Goal: Navigation & Orientation: Find specific page/section

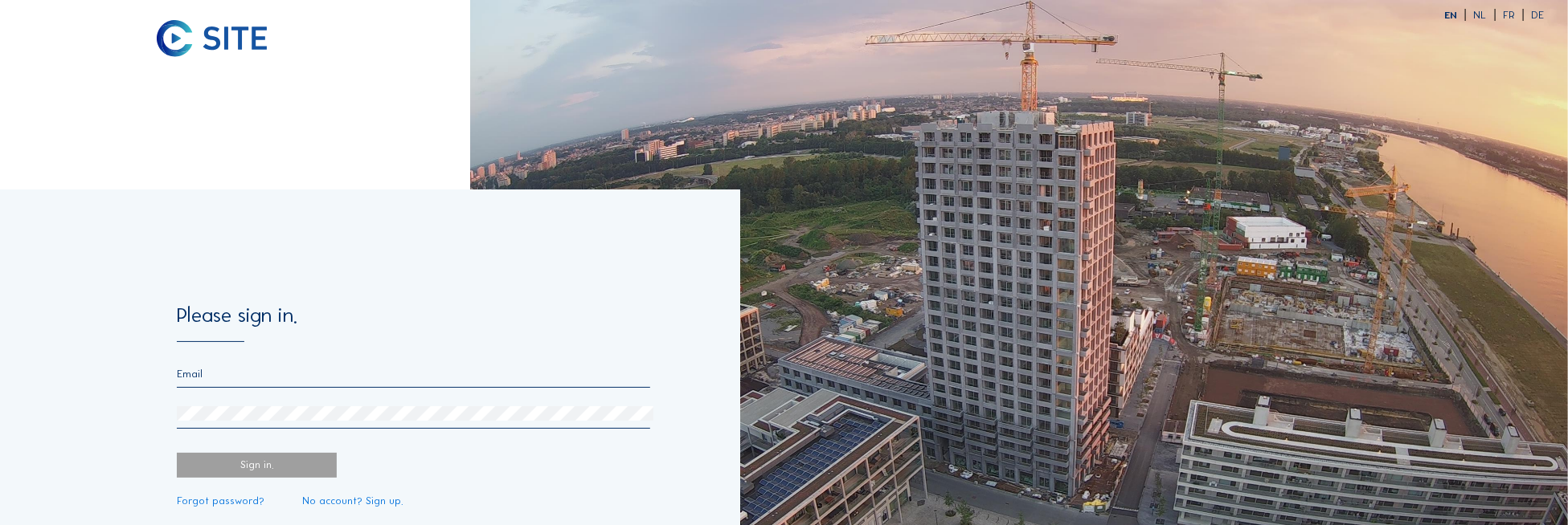
type input "[EMAIL_ADDRESS][DOMAIN_NAME]"
click at [281, 464] on div "Sign in." at bounding box center [257, 465] width 160 height 25
click at [287, 453] on div "Sign in." at bounding box center [257, 465] width 160 height 25
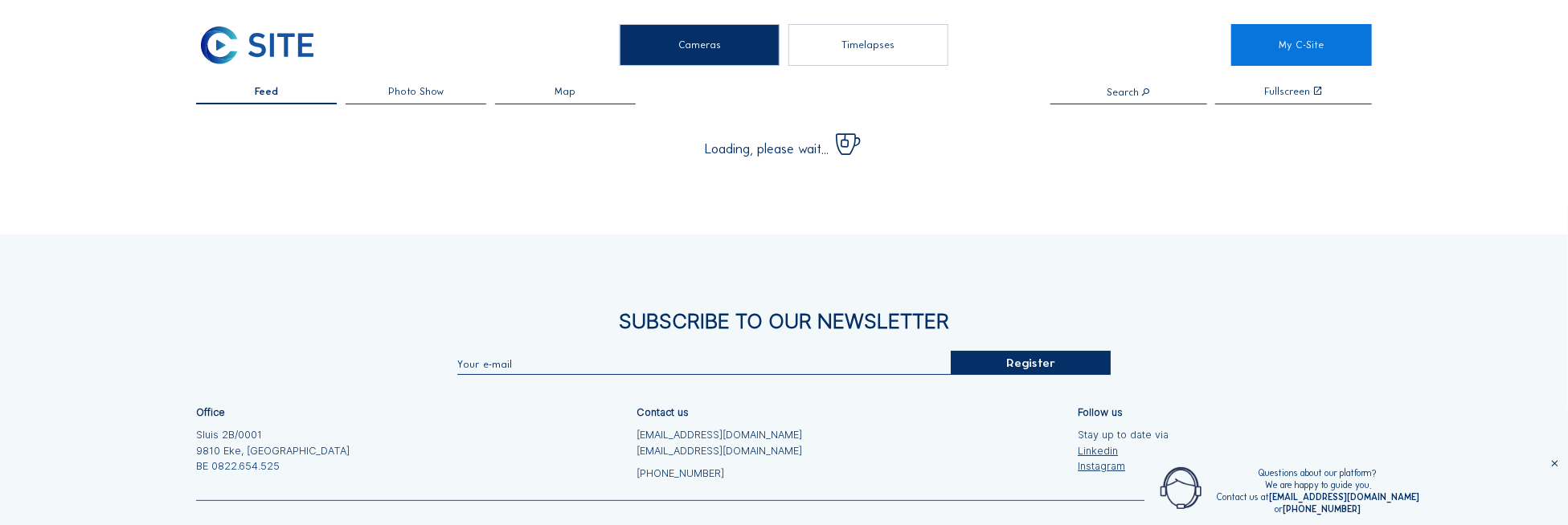
type input "[EMAIL_ADDRESS][DOMAIN_NAME]"
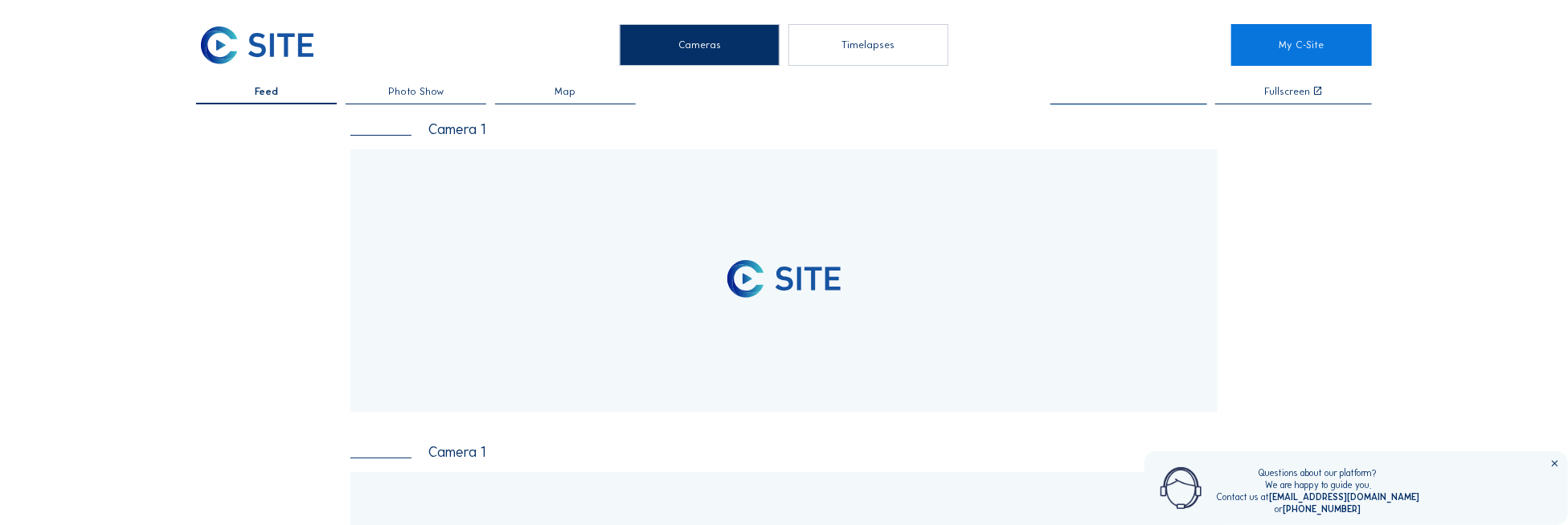
click at [1133, 88] on input "text" at bounding box center [1128, 92] width 156 height 11
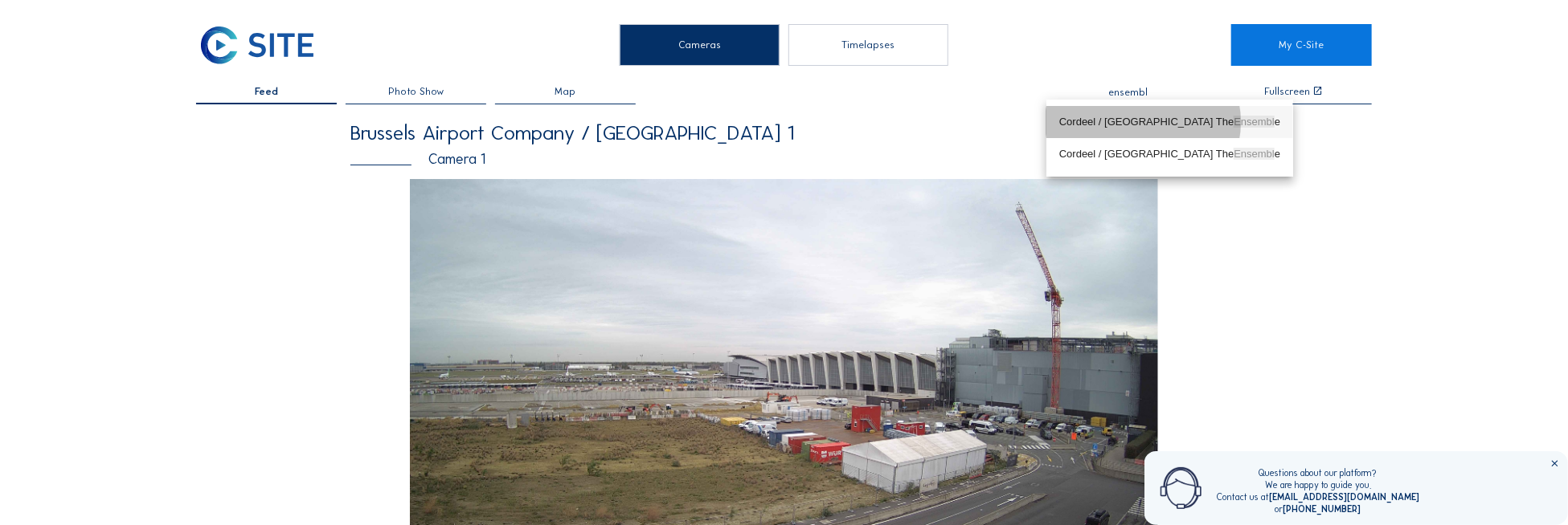
click at [1169, 119] on div "Cordeel / [GEOGRAPHIC_DATA] The Ensembl e" at bounding box center [1169, 122] width 221 height 13
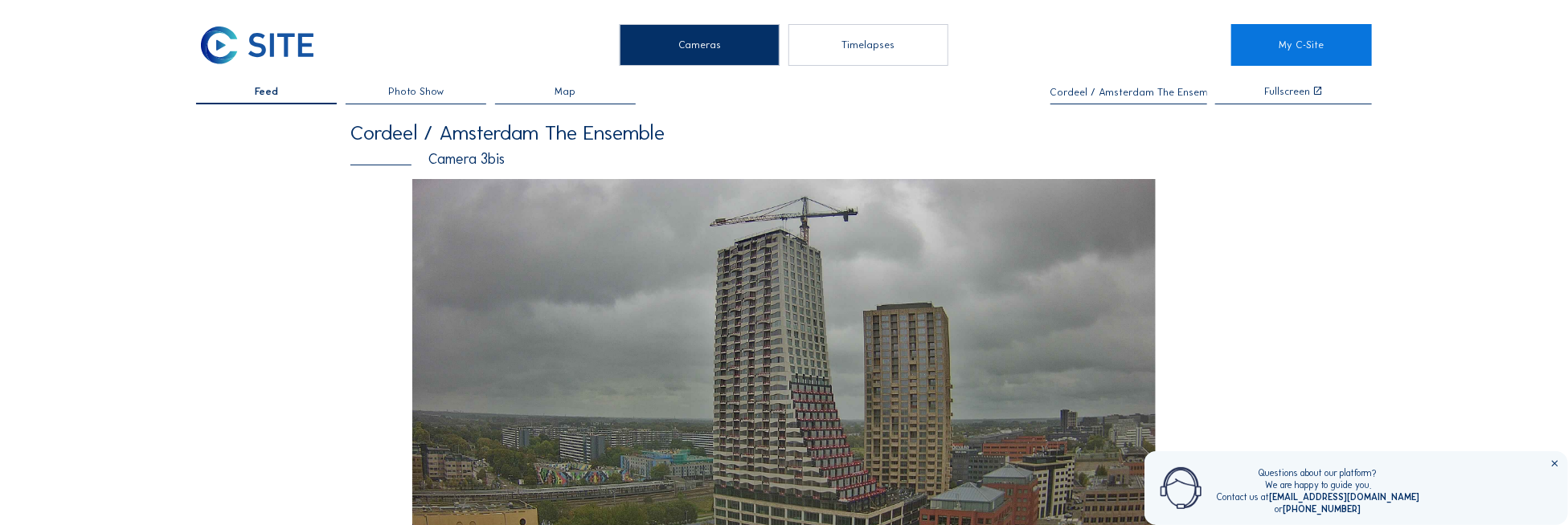
click at [1084, 94] on input "Cordeel / Amsterdam The Ensemble" at bounding box center [1128, 92] width 156 height 11
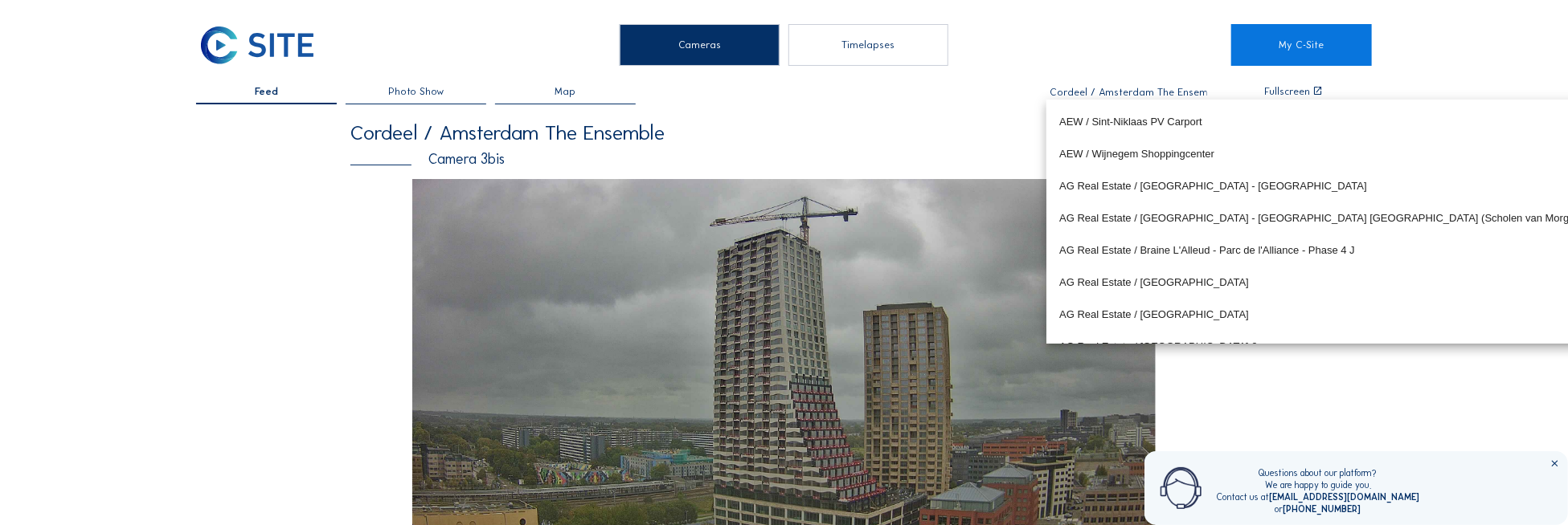
click at [1084, 94] on input "Cordeel / Amsterdam The Ensemble" at bounding box center [1128, 92] width 156 height 11
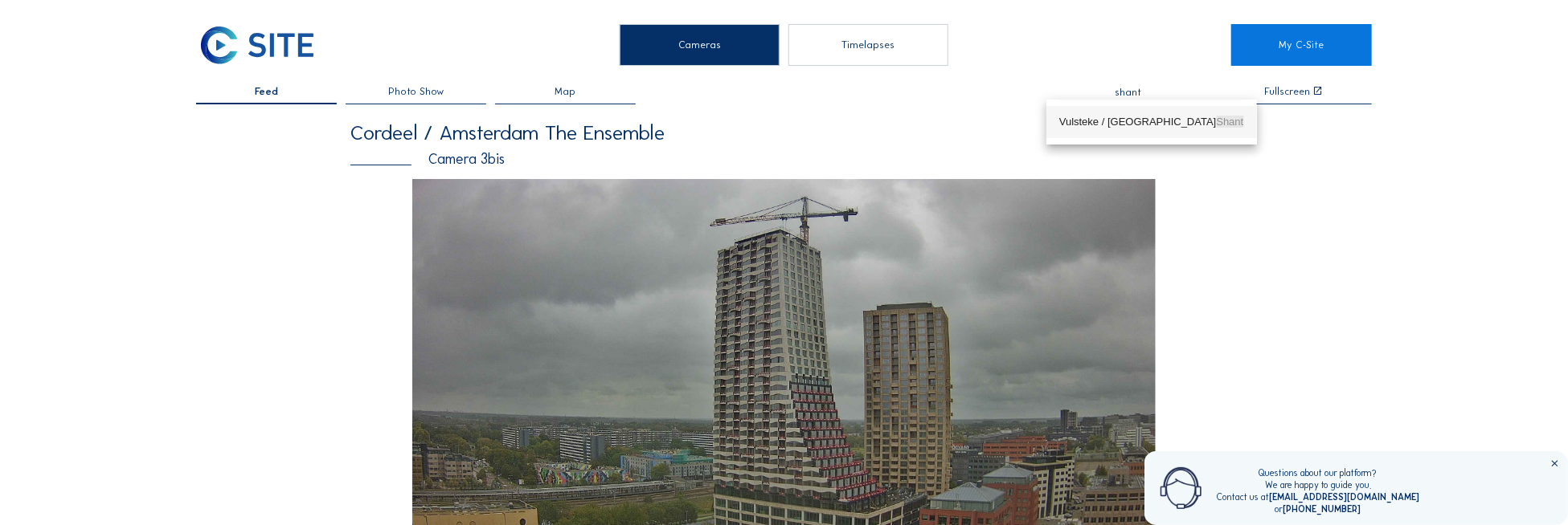
click at [1127, 118] on div "Vulsteke / [PERSON_NAME]" at bounding box center [1151, 122] width 185 height 13
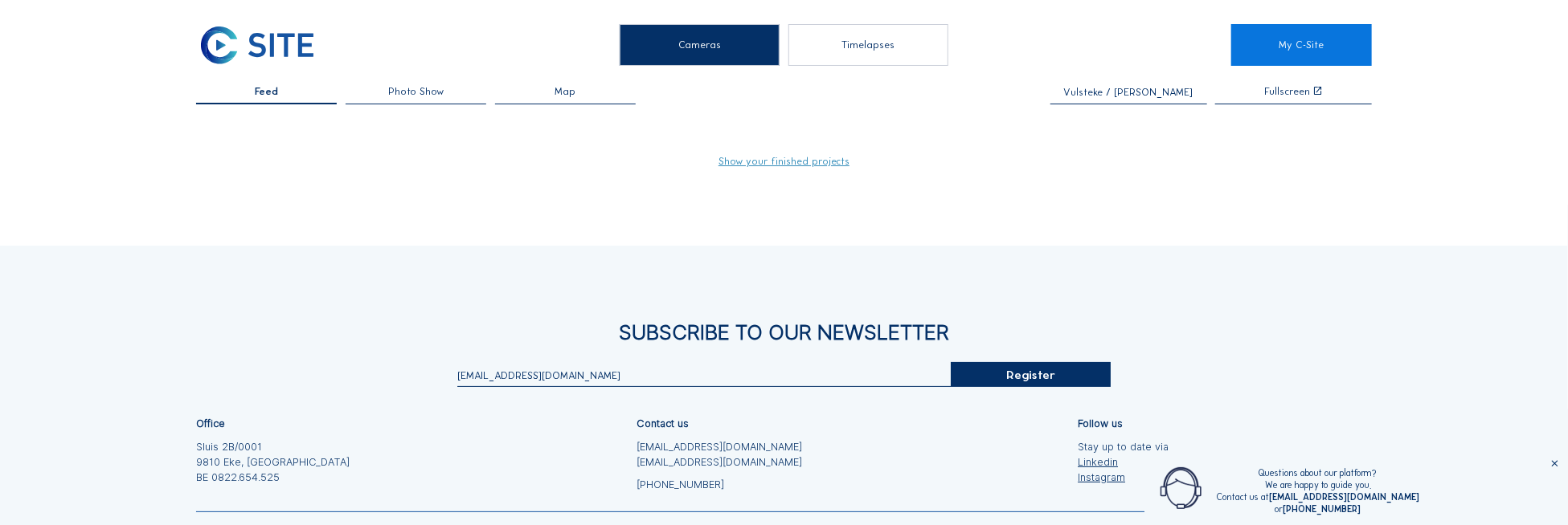
click at [1128, 89] on input "Vulsteke / [PERSON_NAME]" at bounding box center [1128, 92] width 156 height 11
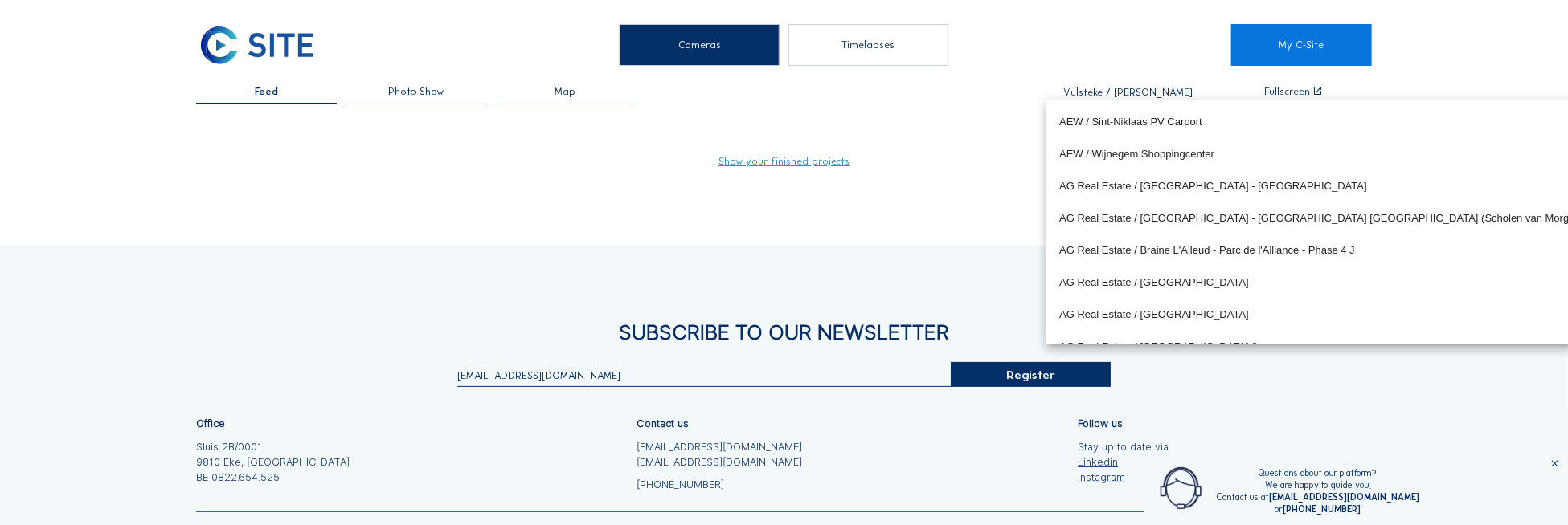
click at [1128, 90] on input "Vulsteke / [PERSON_NAME]" at bounding box center [1128, 92] width 156 height 11
click at [1126, 90] on input "Vulsteke / [PERSON_NAME]" at bounding box center [1128, 92] width 156 height 11
click at [1125, 90] on input "Vulsteke / [PERSON_NAME]" at bounding box center [1128, 92] width 156 height 11
click at [1123, 86] on div "Cameras Timelapses My C-Site Feed Photo Show Map Vulsteke / [GEOGRAPHIC_DATA] S…" at bounding box center [784, 331] width 1568 height 662
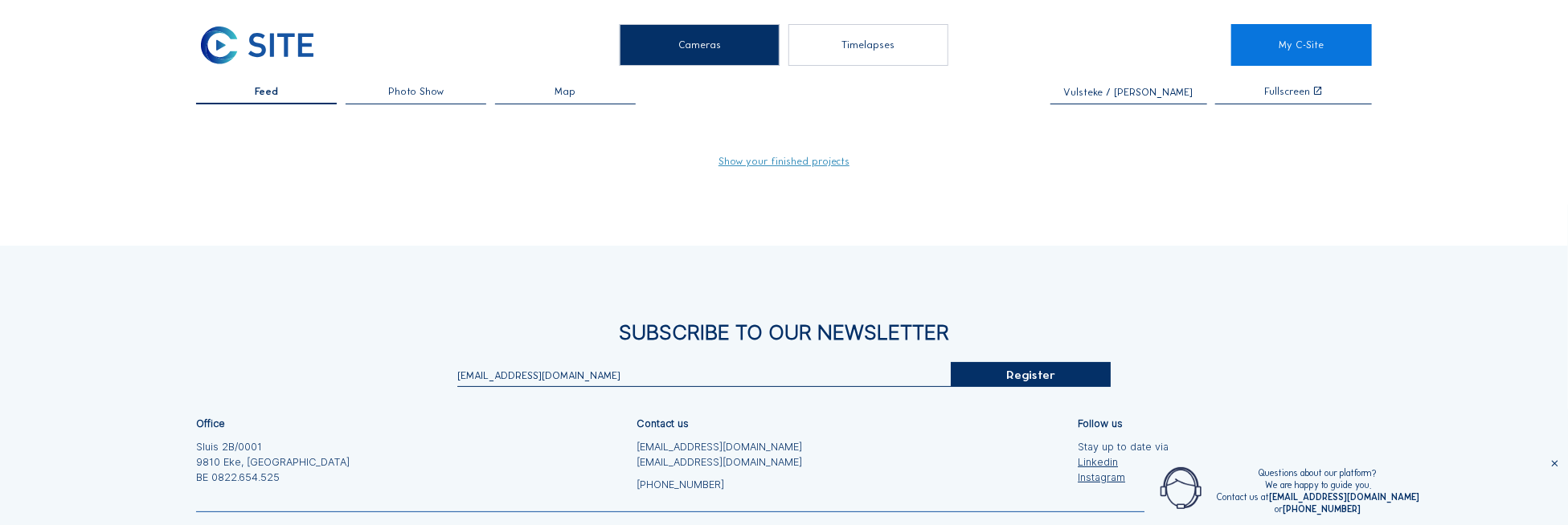
click at [1145, 89] on input "Vulsteke / [PERSON_NAME]" at bounding box center [1128, 92] width 156 height 11
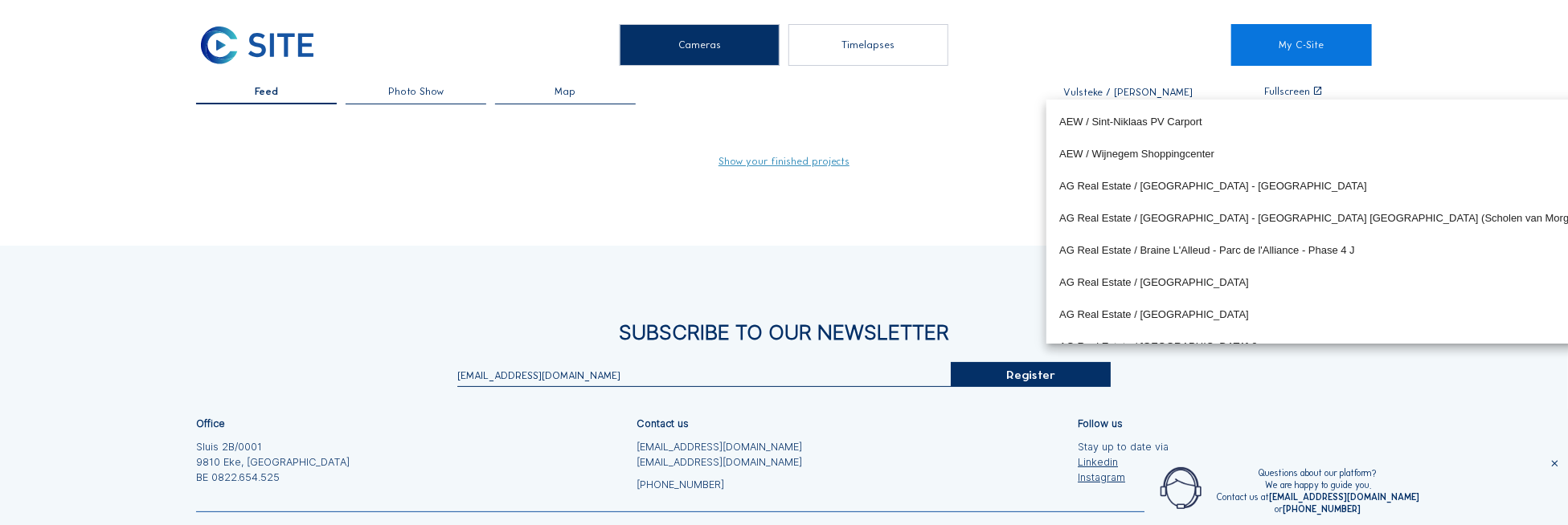
click at [1145, 89] on input "Vulsteke / [PERSON_NAME]" at bounding box center [1128, 92] width 156 height 11
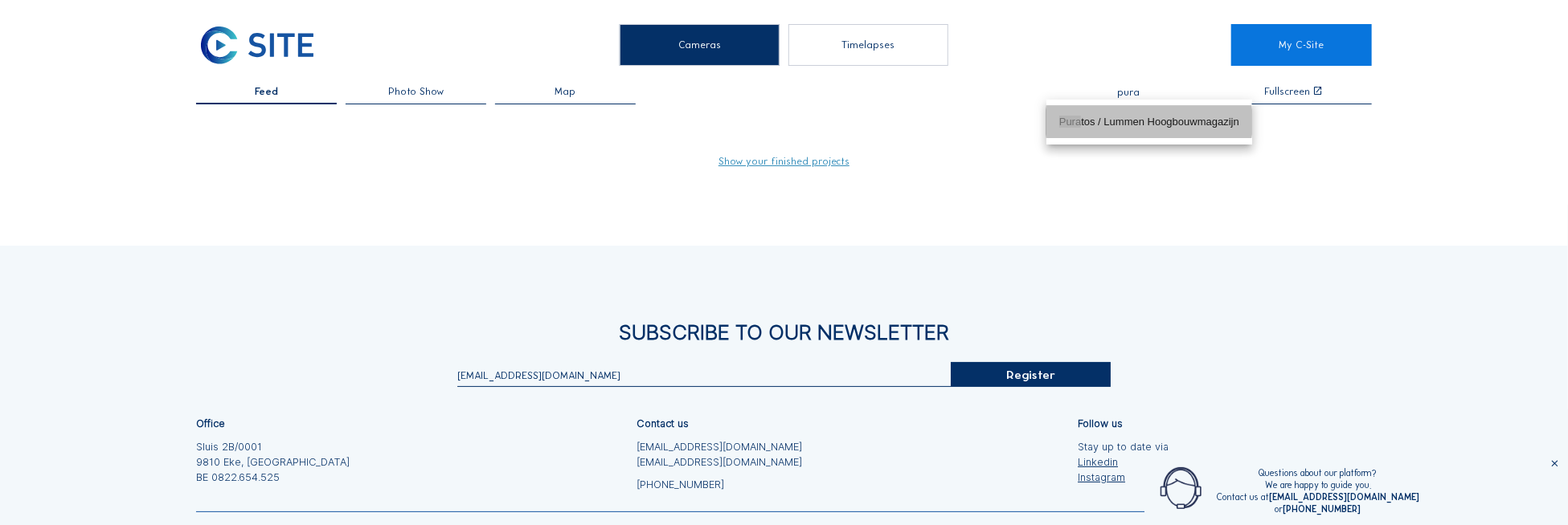
click at [1165, 121] on div "Pura tos / Lummen Hoogbouwmagazijn" at bounding box center [1149, 122] width 180 height 13
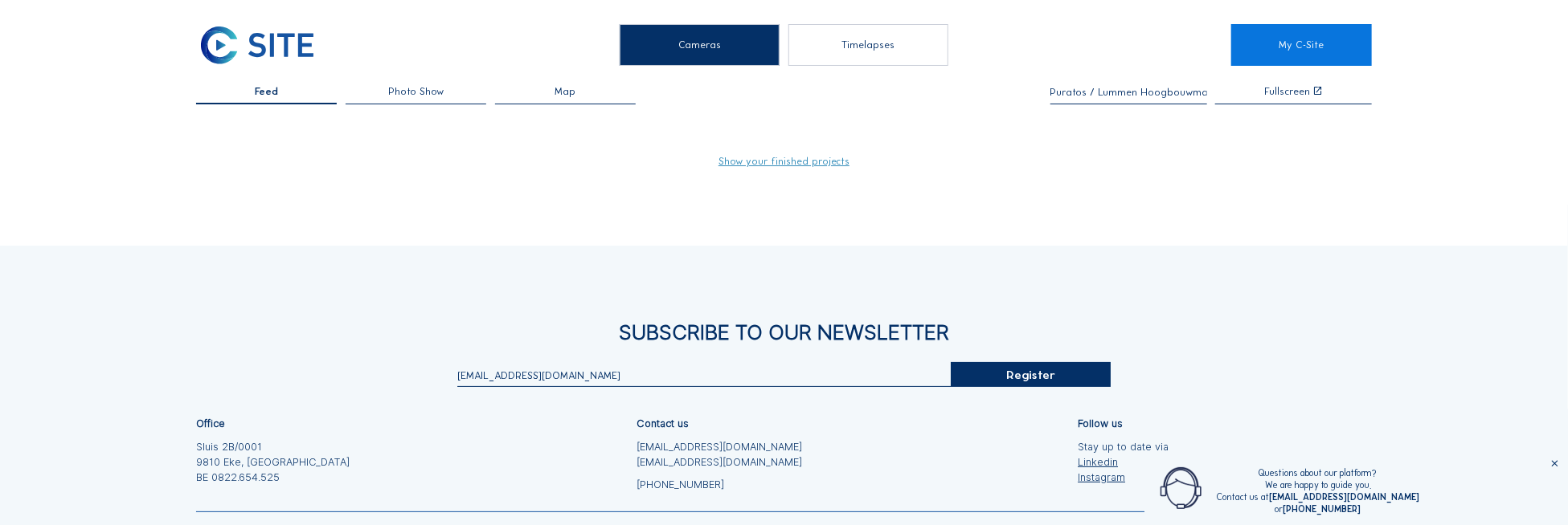
click at [1091, 90] on input "Puratos / Lummen Hoogbouwmagazijn" at bounding box center [1128, 92] width 156 height 11
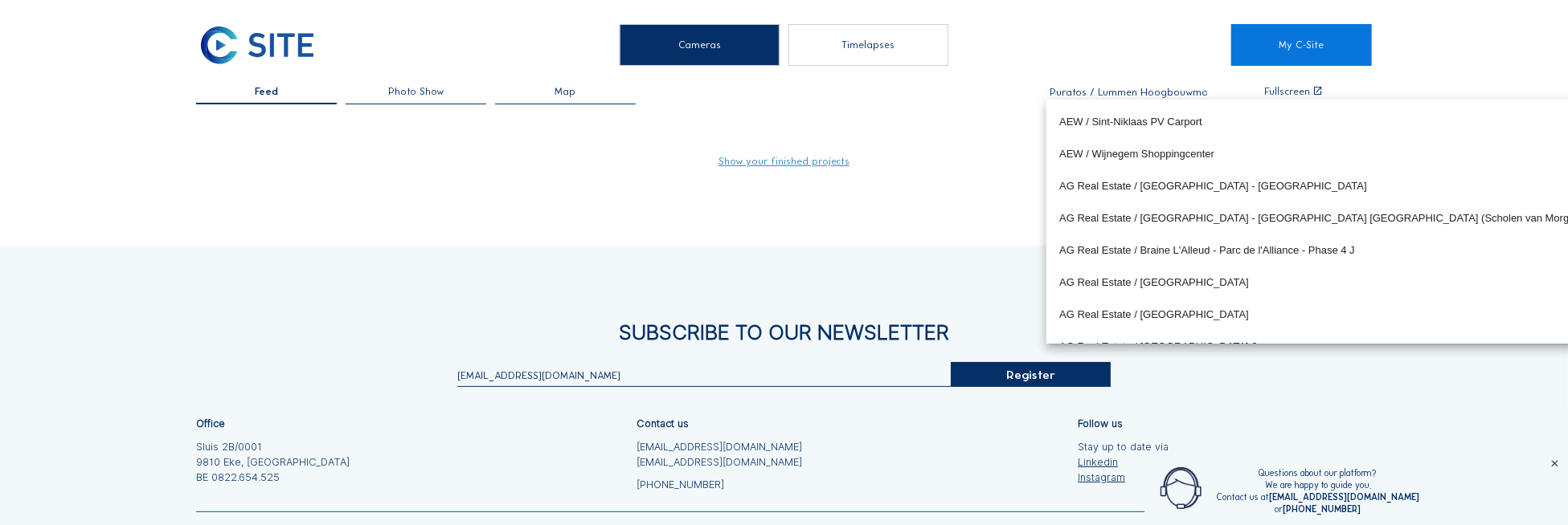
click at [1091, 90] on input "Puratos / Lummen Hoogbouwmagazijn" at bounding box center [1128, 92] width 156 height 11
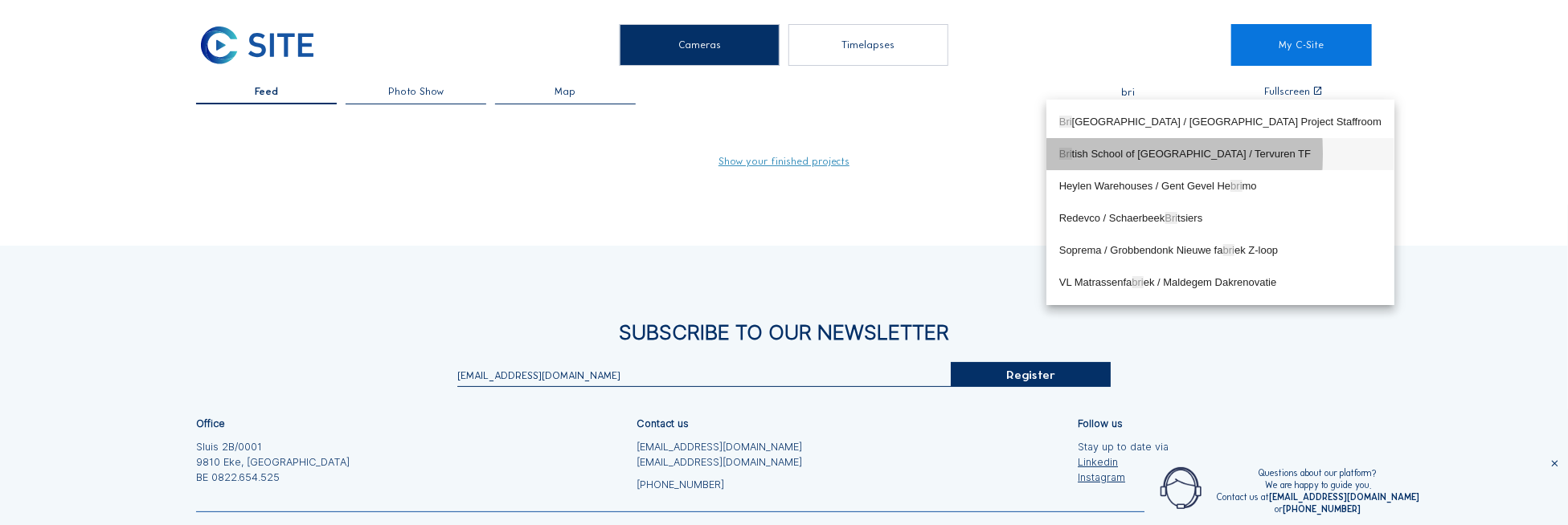
click at [1128, 151] on div "[GEOGRAPHIC_DATA] / Tervuren TF" at bounding box center [1220, 155] width 323 height 13
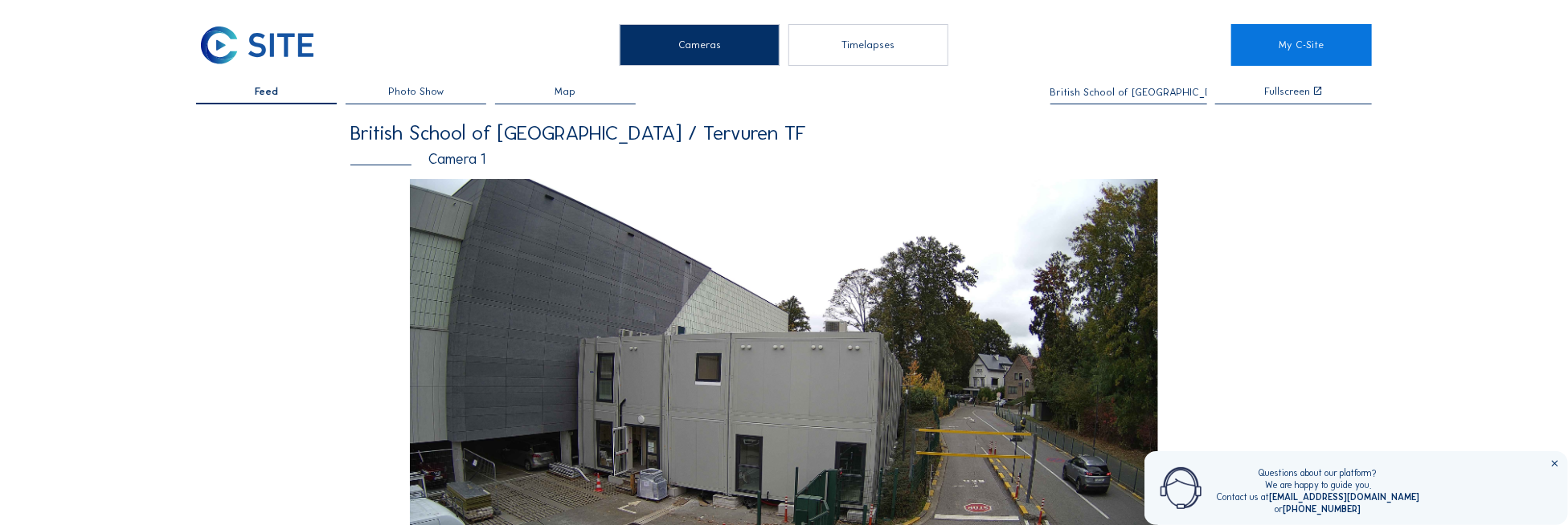
click at [1094, 103] on div "British School of [GEOGRAPHIC_DATA] / Tervuren TF" at bounding box center [1128, 96] width 156 height 18
click at [1098, 97] on input "British School of [GEOGRAPHIC_DATA] / Tervuren TF" at bounding box center [1128, 92] width 156 height 11
click at [1098, 96] on input "British School of [GEOGRAPHIC_DATA] / Tervuren TF" at bounding box center [1128, 92] width 156 height 11
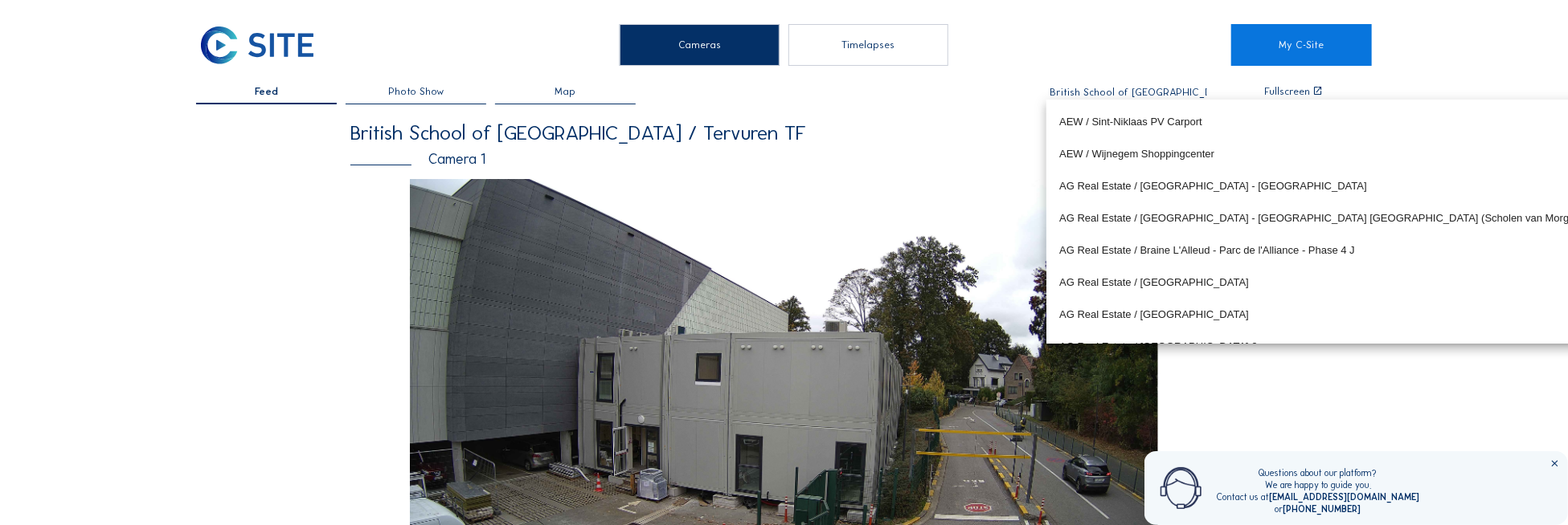
click at [1098, 95] on input "British School of [GEOGRAPHIC_DATA] / Tervuren TF" at bounding box center [1128, 92] width 156 height 11
click at [1099, 93] on input "British School of [GEOGRAPHIC_DATA] / Tervuren TF" at bounding box center [1128, 92] width 156 height 11
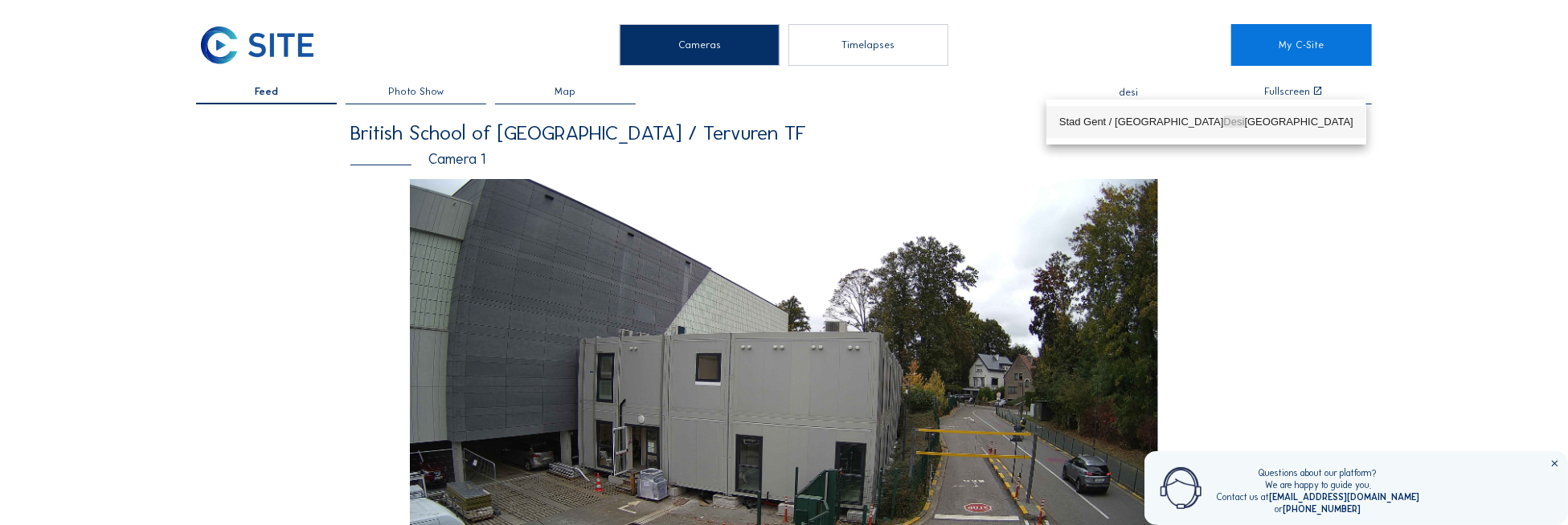
click at [1109, 122] on div "Stad [GEOGRAPHIC_DATA] / [GEOGRAPHIC_DATA]" at bounding box center [1206, 122] width 294 height 13
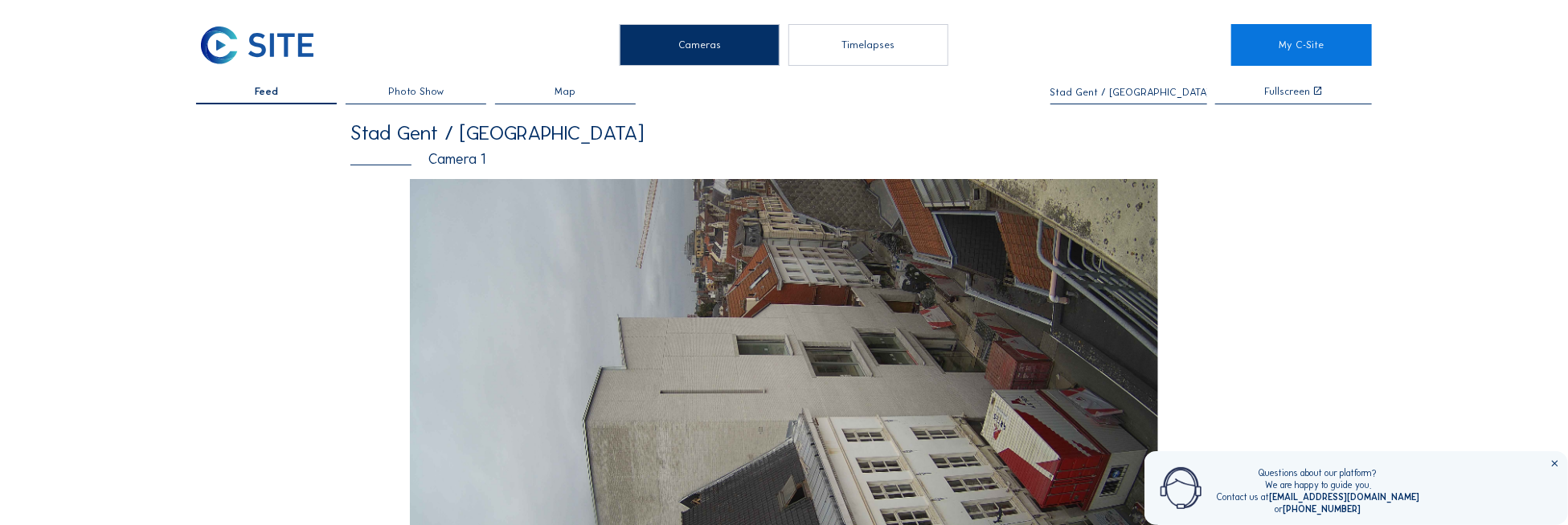
click at [1148, 90] on input "Stad Gent / [GEOGRAPHIC_DATA]" at bounding box center [1128, 92] width 156 height 11
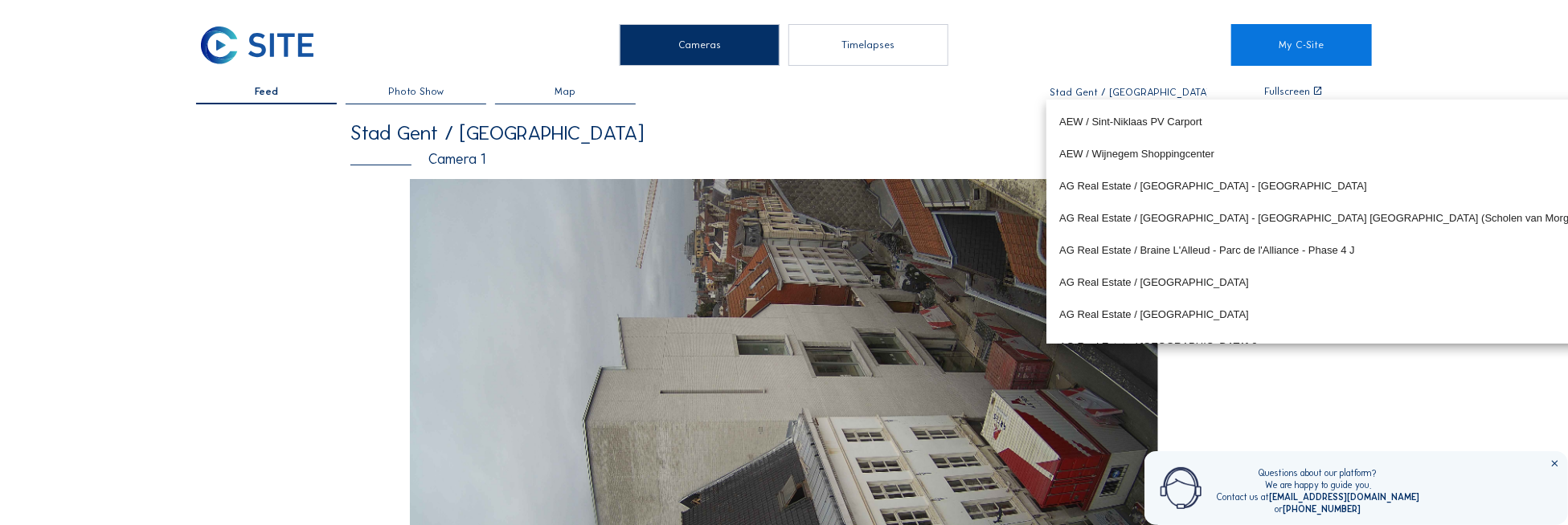
click at [1148, 90] on input "Stad Gent / [GEOGRAPHIC_DATA]" at bounding box center [1128, 92] width 156 height 11
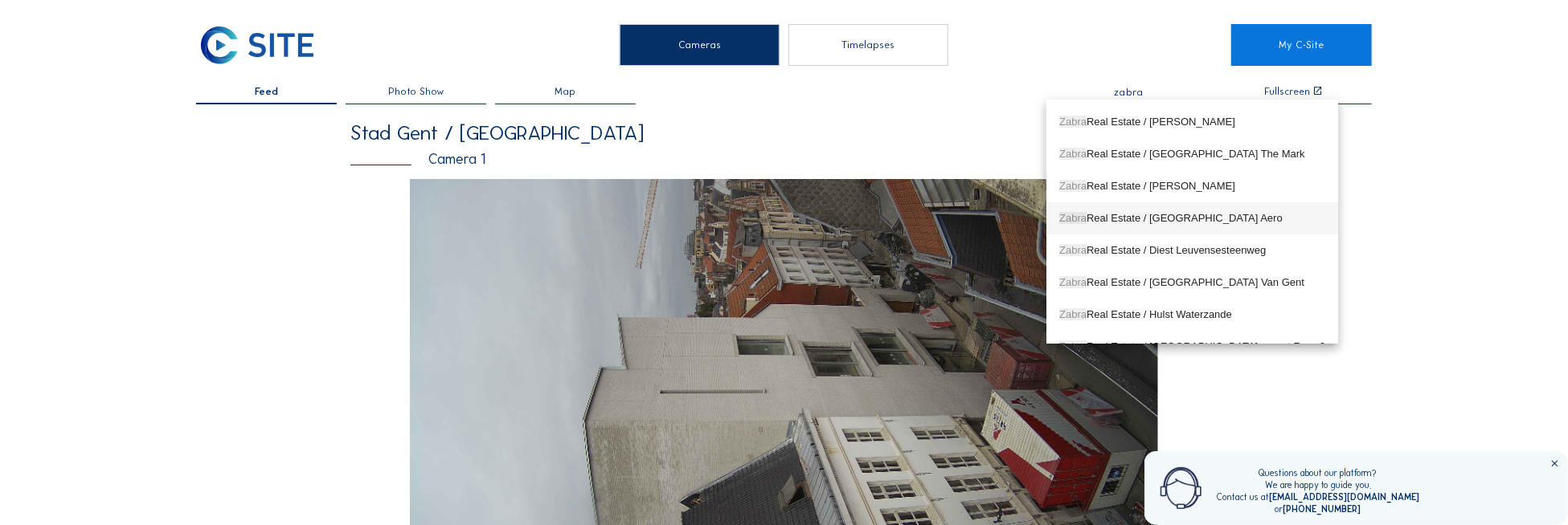
click at [1189, 212] on div "Zabra Real Estate / [GEOGRAPHIC_DATA] Aero" at bounding box center [1192, 219] width 266 height 13
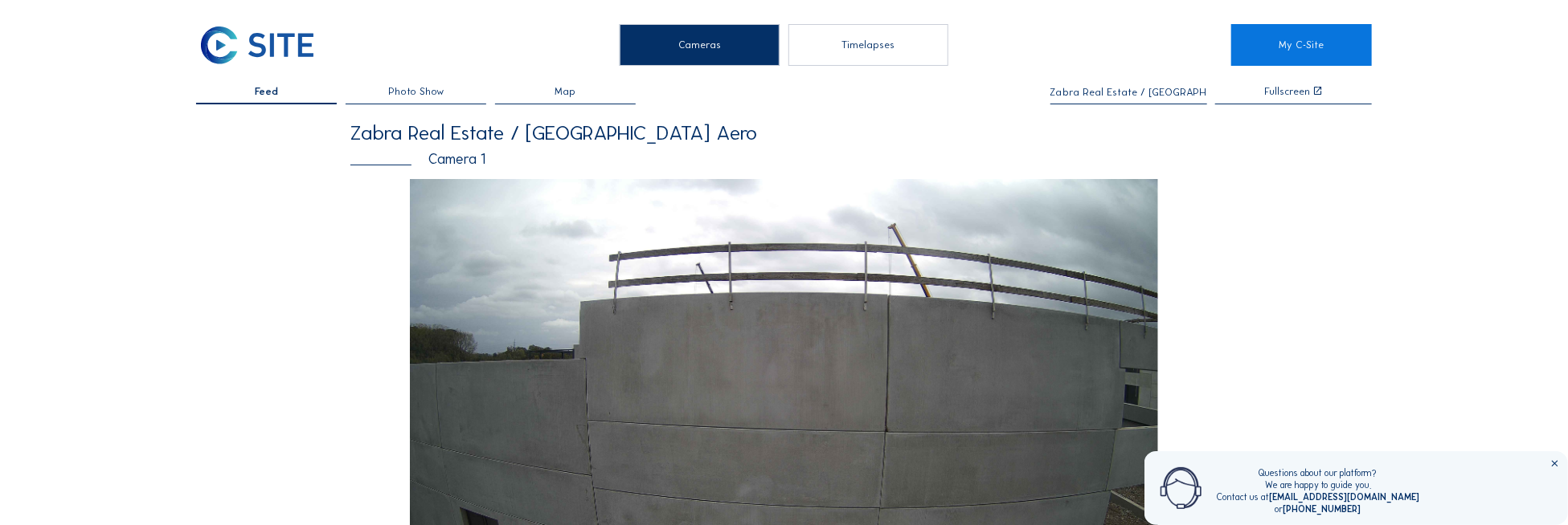
click at [1120, 89] on input "Zabra Real Estate / [GEOGRAPHIC_DATA] Aero" at bounding box center [1128, 92] width 156 height 11
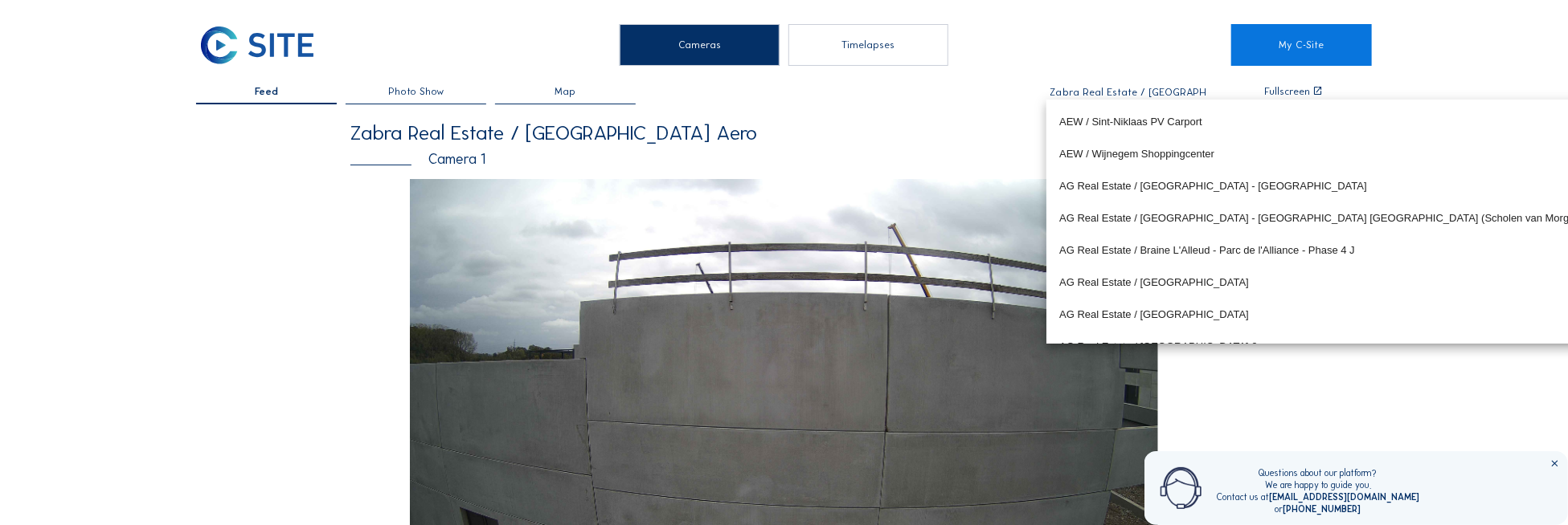
click at [1120, 89] on input "Zabra Real Estate / [GEOGRAPHIC_DATA] Aero" at bounding box center [1128, 92] width 156 height 11
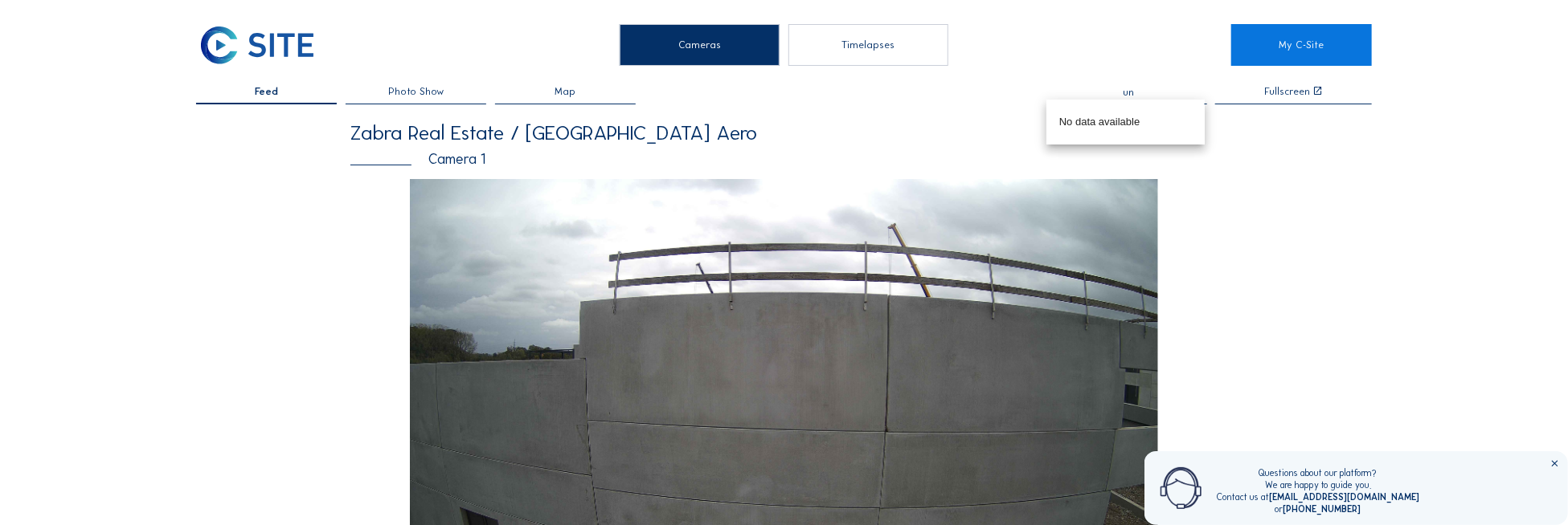
type input "u"
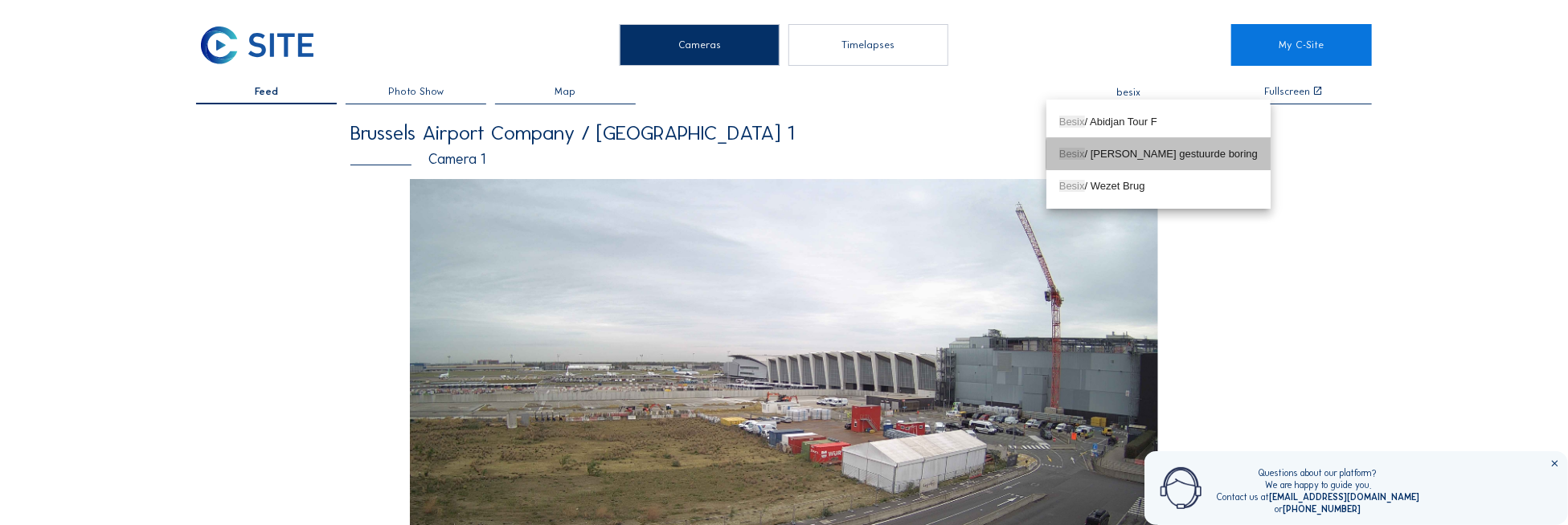
click at [1149, 155] on div "Besix / Seraing Wachtbuizen gestuurde boring" at bounding box center [1159, 155] width 199 height 13
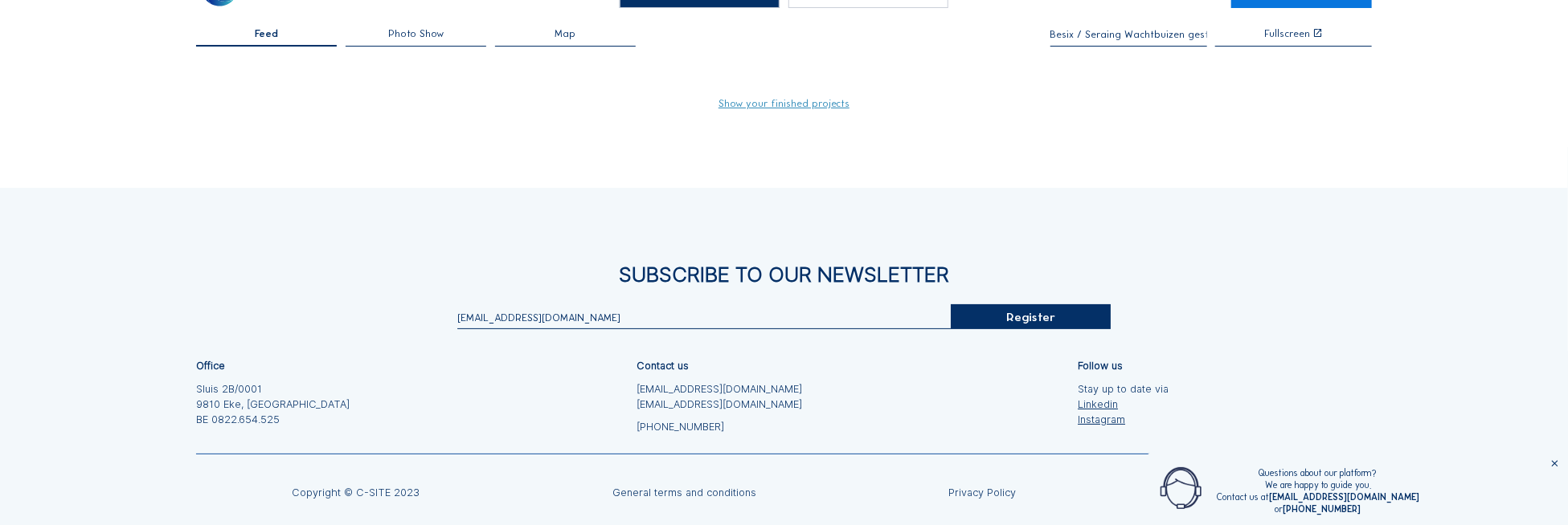
scroll to position [80, 0]
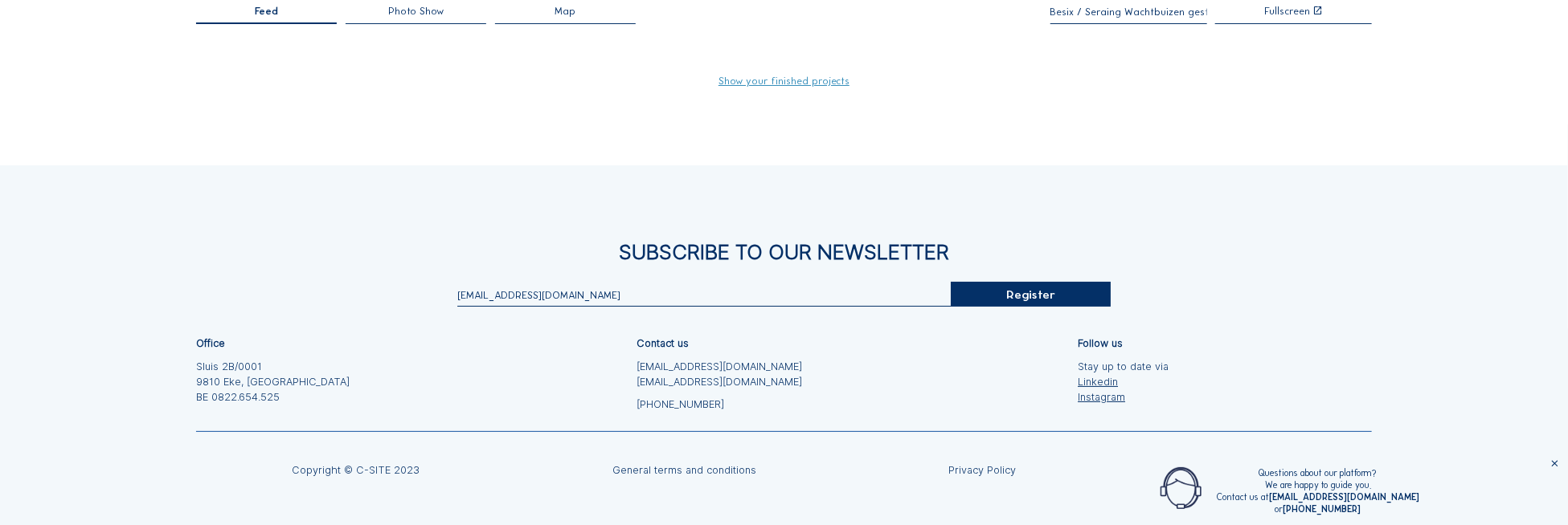
click at [762, 87] on link "Show your finished projects" at bounding box center [784, 81] width 131 height 11
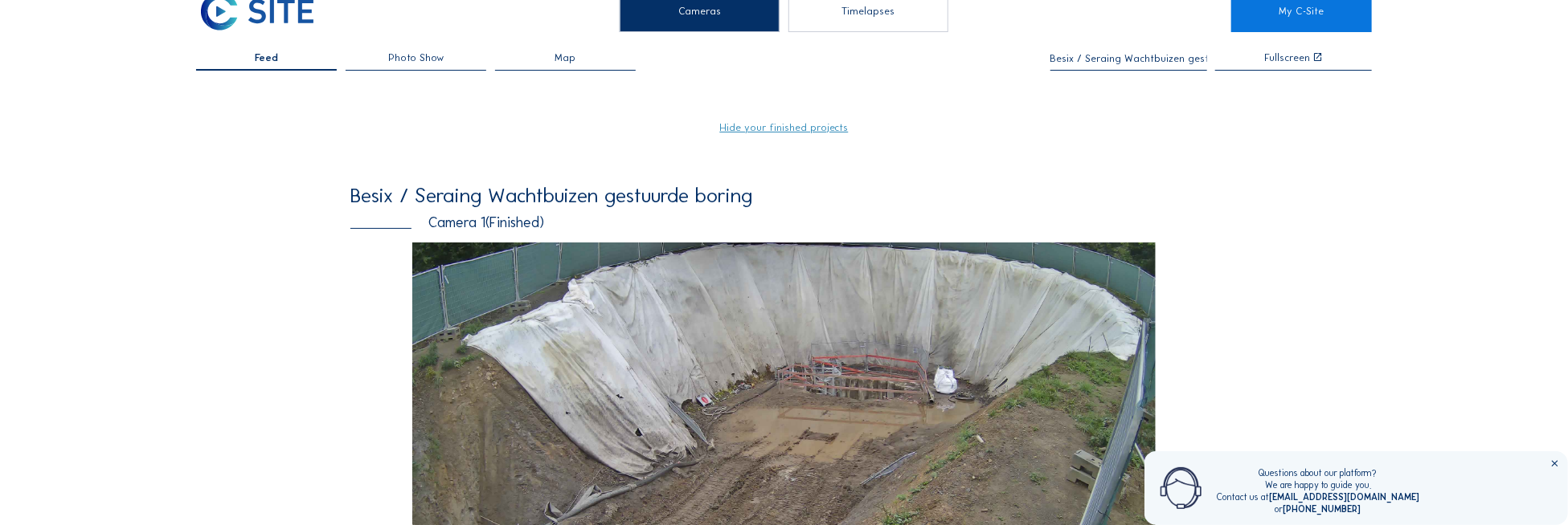
scroll to position [0, 0]
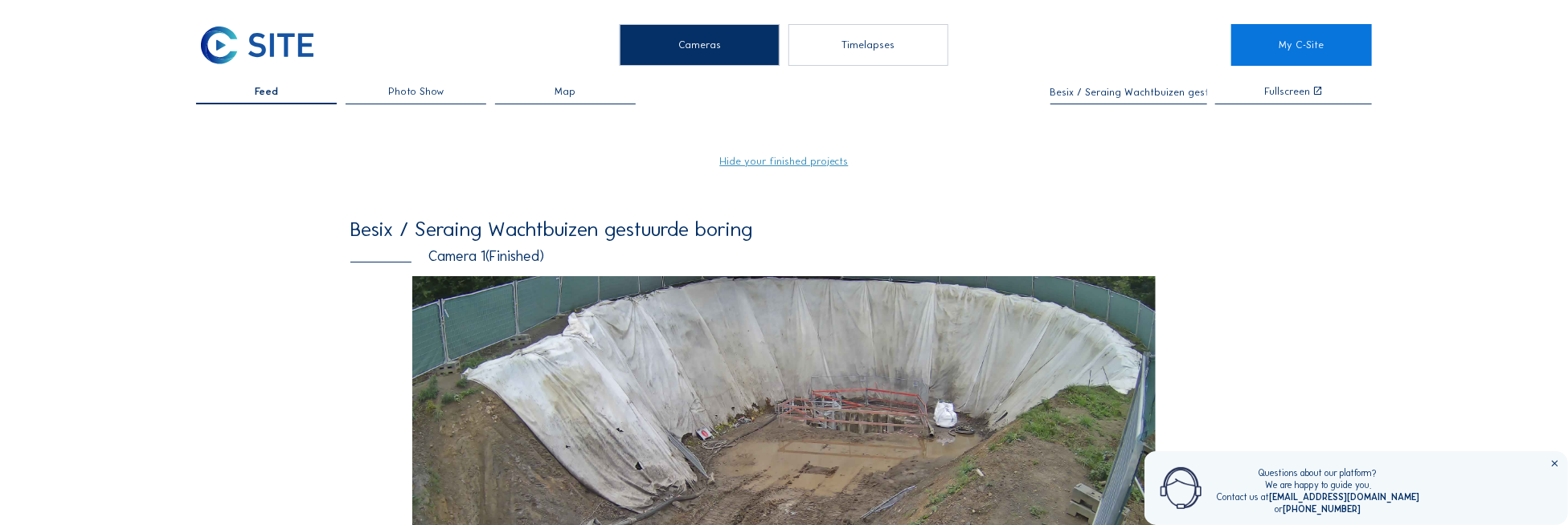
click at [1050, 89] on input "Besix / Seraing Wachtbuizen gestuurde boring" at bounding box center [1128, 92] width 156 height 11
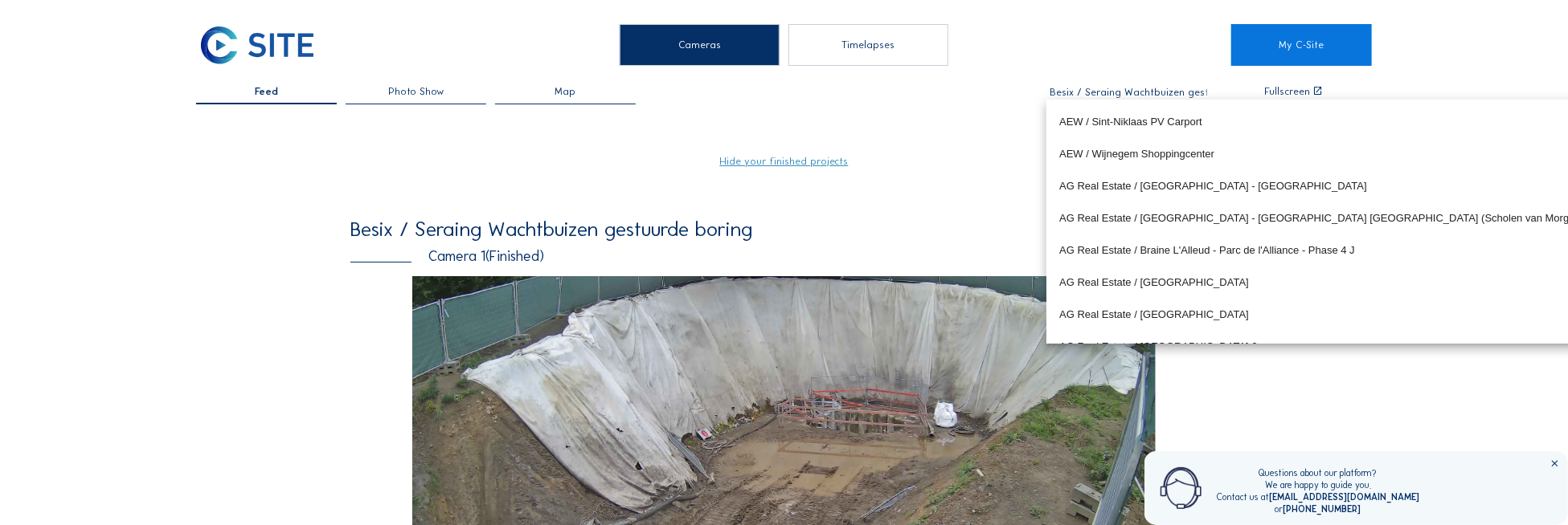
click at [1050, 89] on input "Besix / Seraing Wachtbuizen gestuurde boring" at bounding box center [1128, 92] width 156 height 11
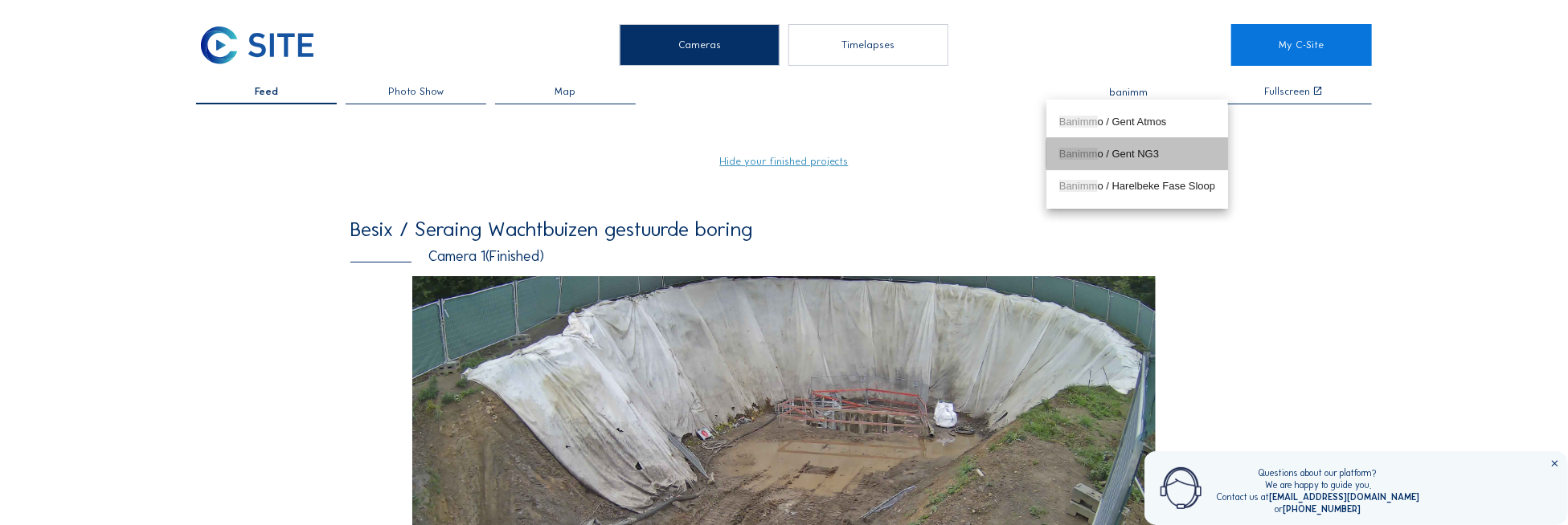
click at [1107, 145] on div "Banimm o / Gent NG3" at bounding box center [1137, 154] width 155 height 25
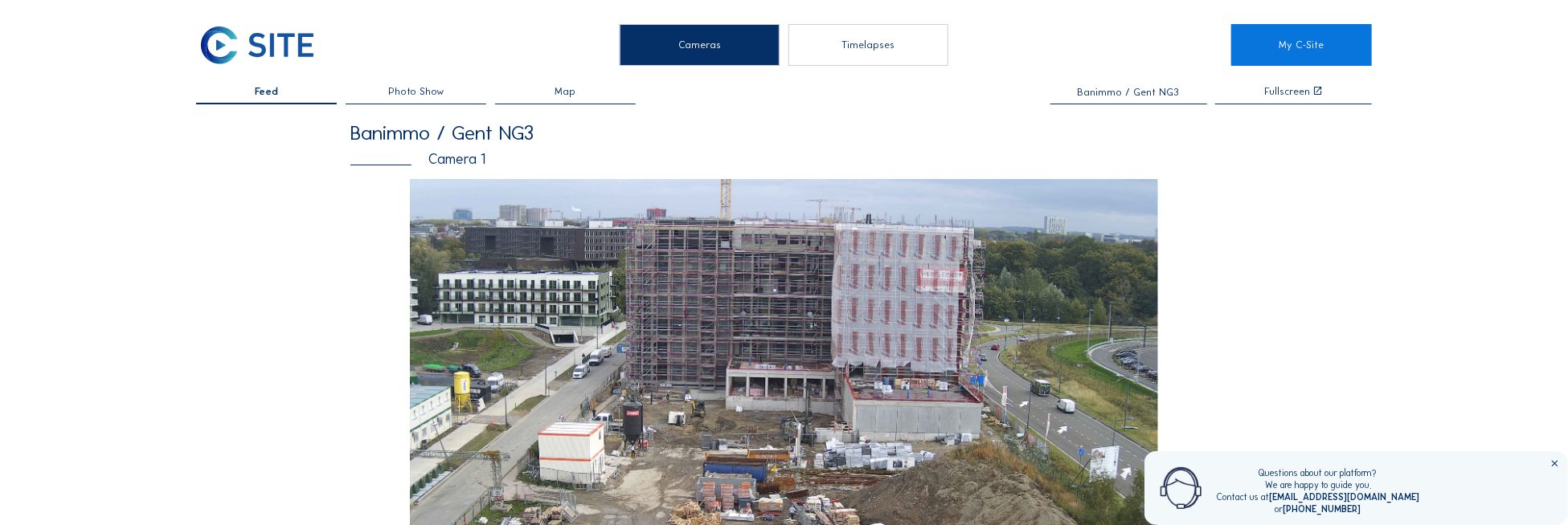
click at [1111, 93] on input "Banimmo / Gent NG3" at bounding box center [1128, 92] width 156 height 11
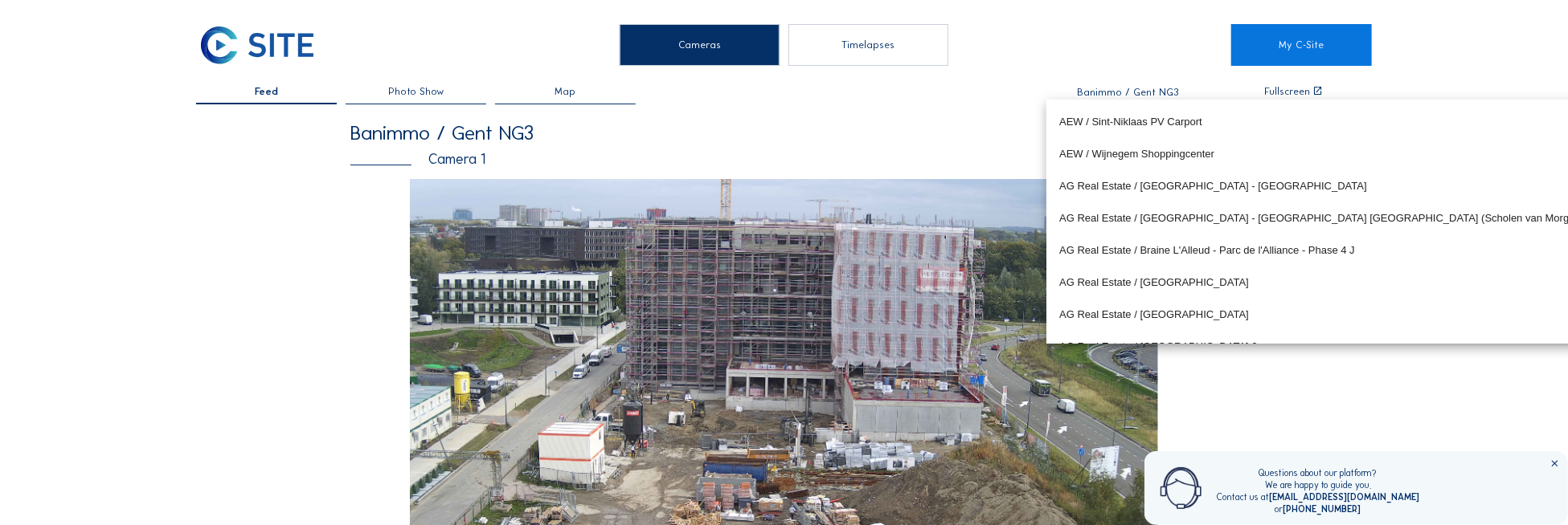
click at [1111, 93] on input "Banimmo / Gent NG3" at bounding box center [1128, 92] width 156 height 11
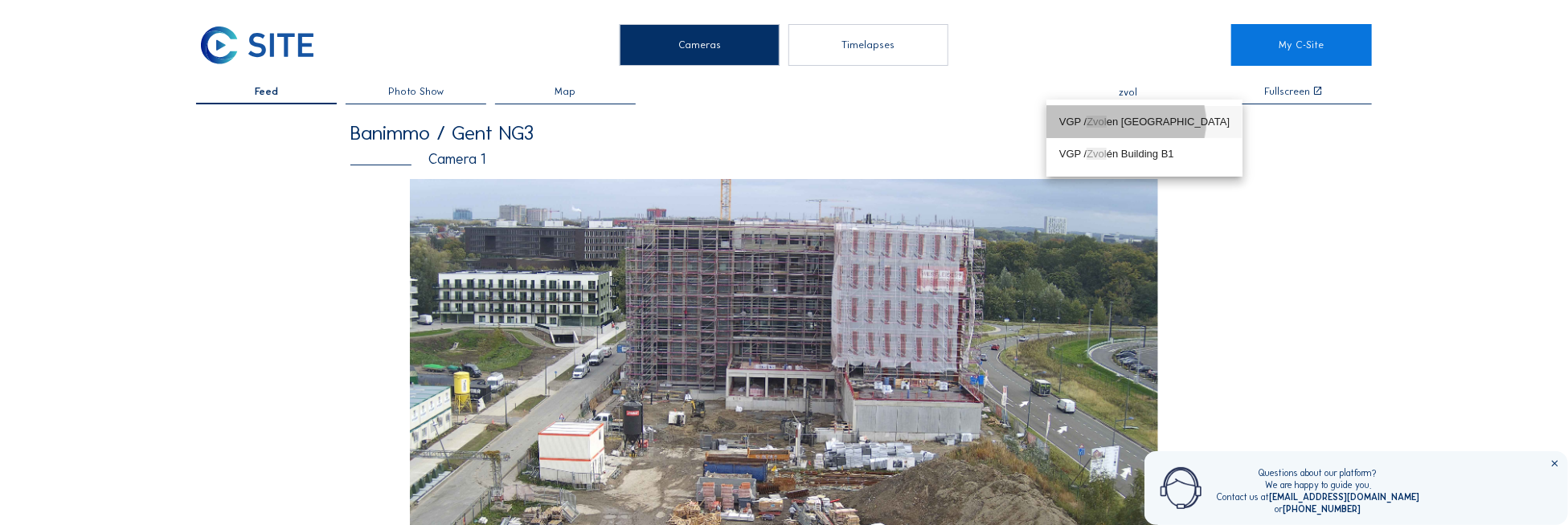
click at [1156, 127] on div "VGP / Zvol en [GEOGRAPHIC_DATA]" at bounding box center [1144, 122] width 170 height 13
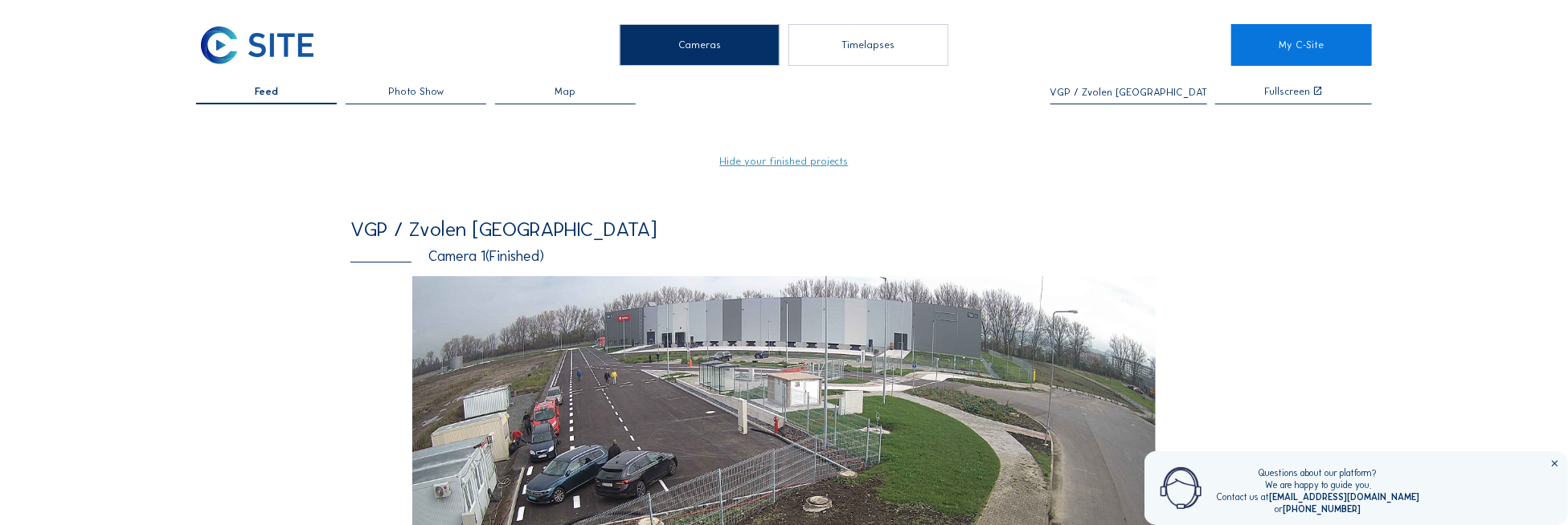
click at [1154, 92] on input "VGP / Zvolen [GEOGRAPHIC_DATA]" at bounding box center [1128, 92] width 156 height 11
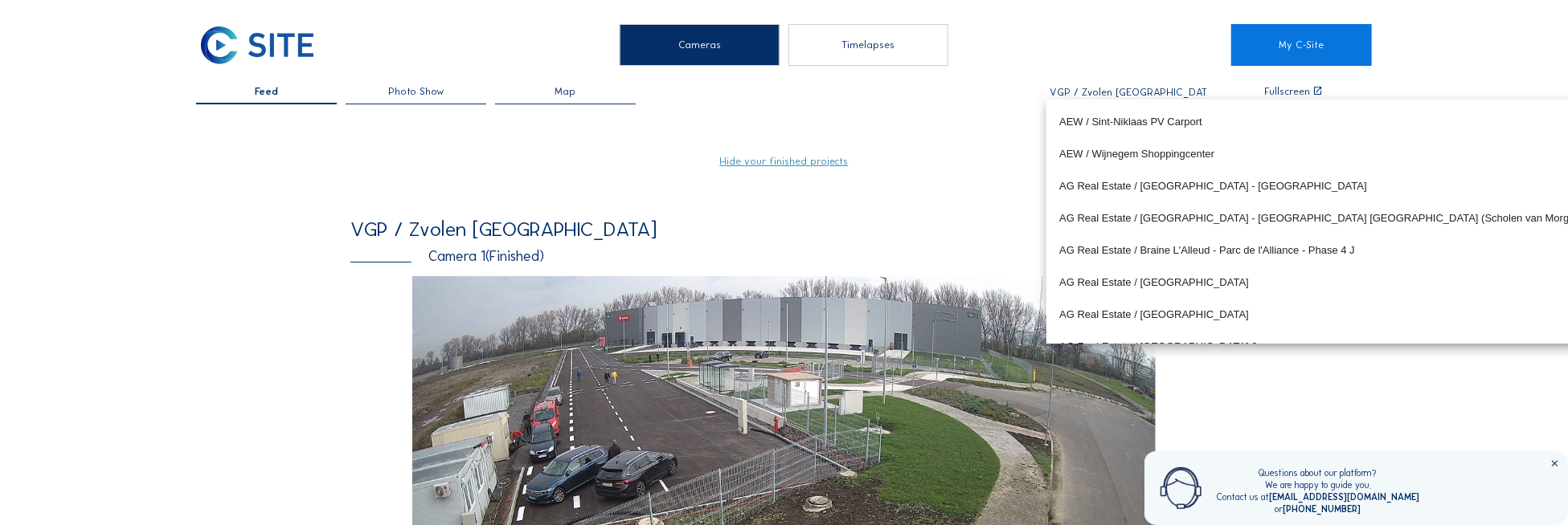
click at [1154, 92] on input "VGP / Zvolen [GEOGRAPHIC_DATA]" at bounding box center [1128, 92] width 156 height 11
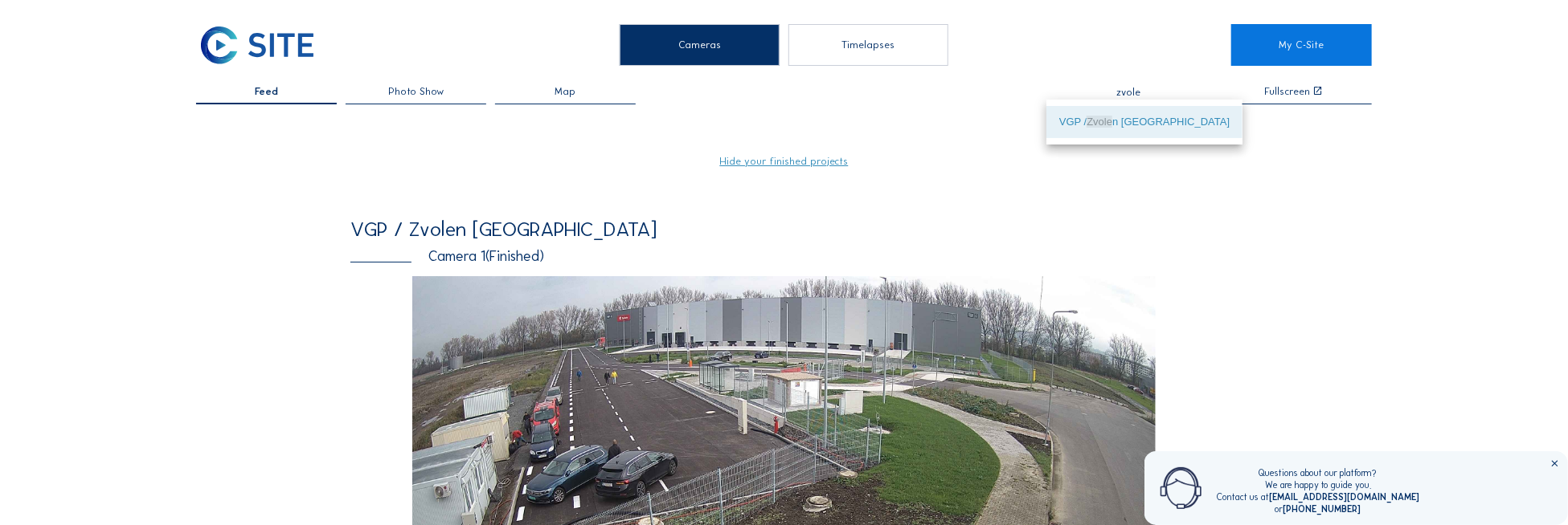
click at [1141, 119] on div "VGP / Zvole n [GEOGRAPHIC_DATA]" at bounding box center [1144, 122] width 170 height 13
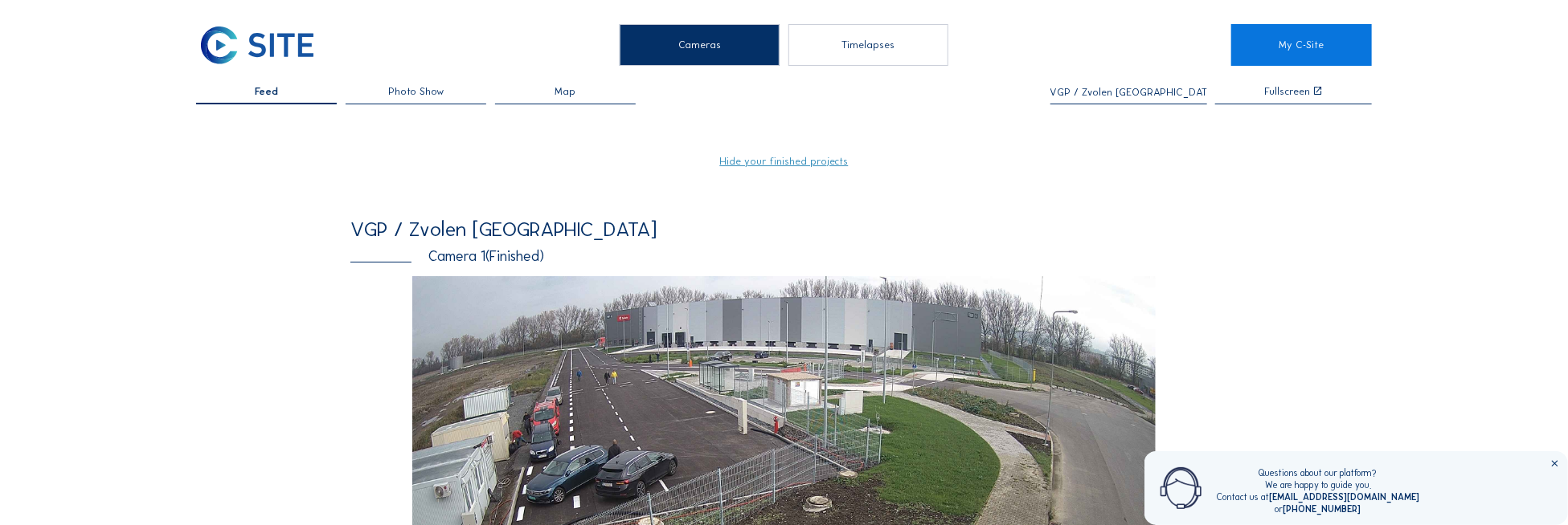
click at [1157, 90] on input "VGP / Zvolen [GEOGRAPHIC_DATA]" at bounding box center [1128, 92] width 156 height 11
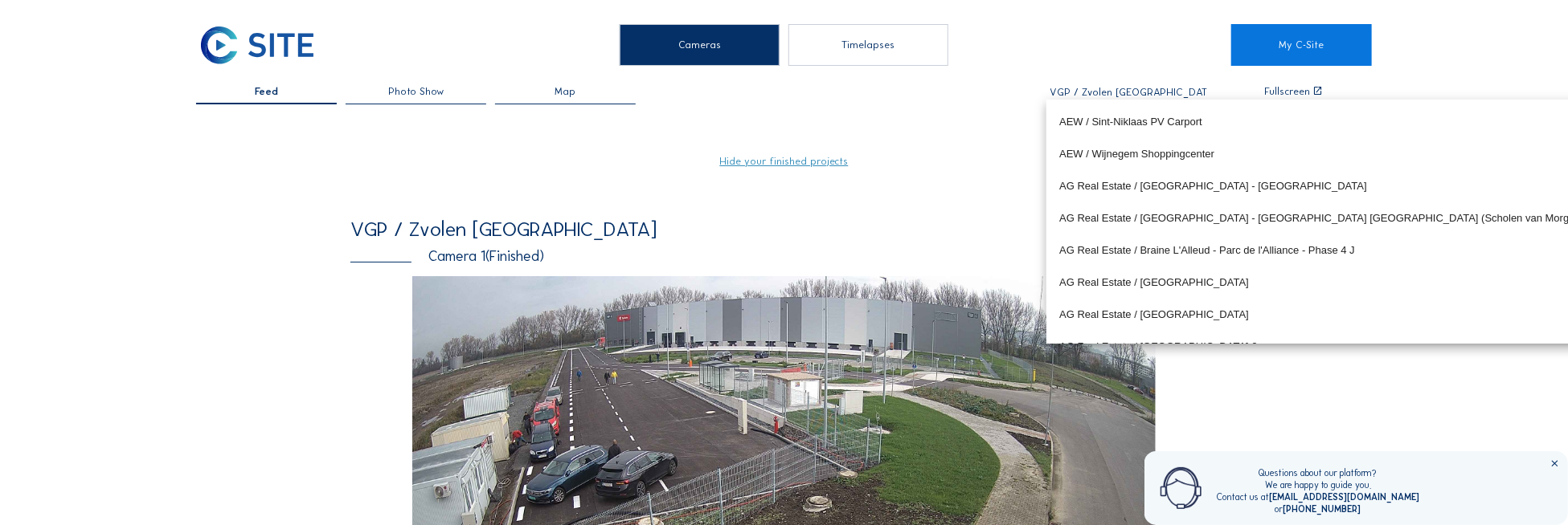
click at [1157, 90] on input "VGP / Zvolen [GEOGRAPHIC_DATA]" at bounding box center [1128, 92] width 156 height 11
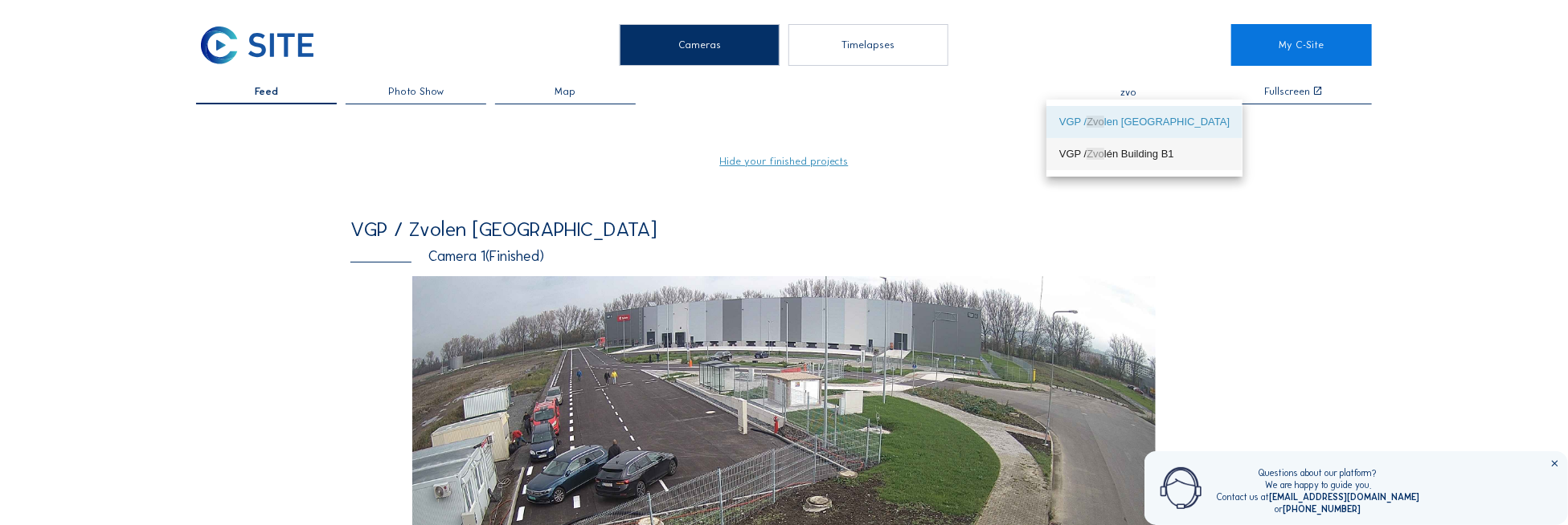
click at [1155, 153] on div "VGP / Zvo lén Building B1" at bounding box center [1144, 155] width 170 height 13
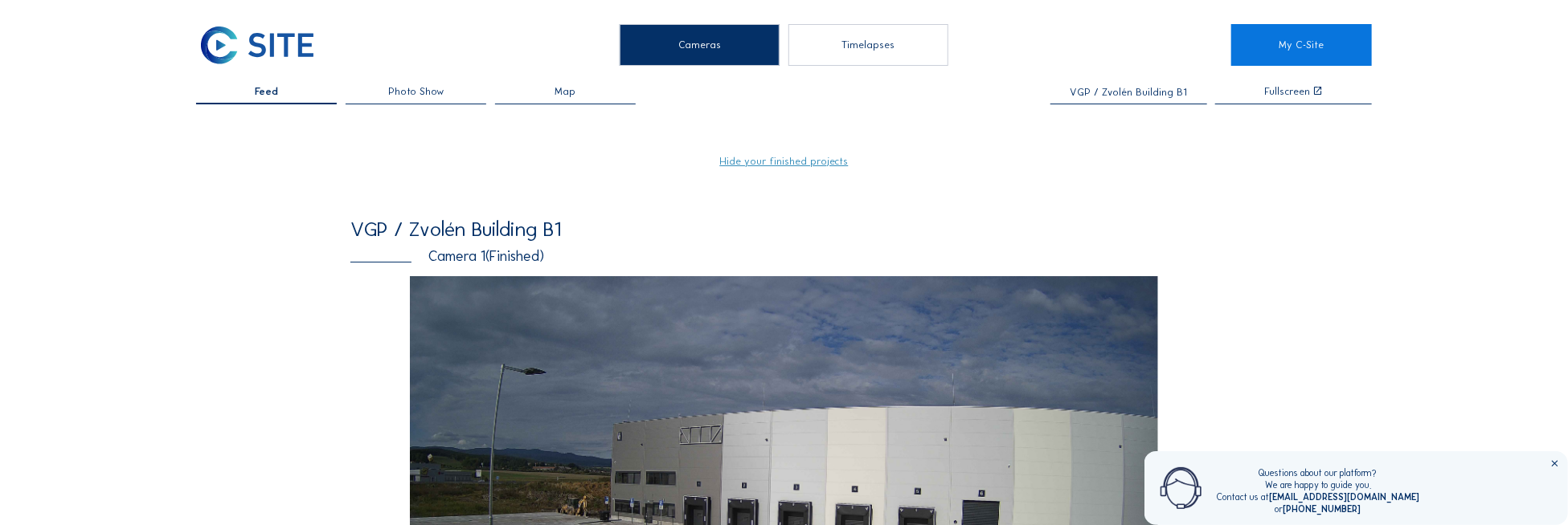
click at [1113, 89] on input "VGP / Zvolén Building B1" at bounding box center [1128, 92] width 156 height 11
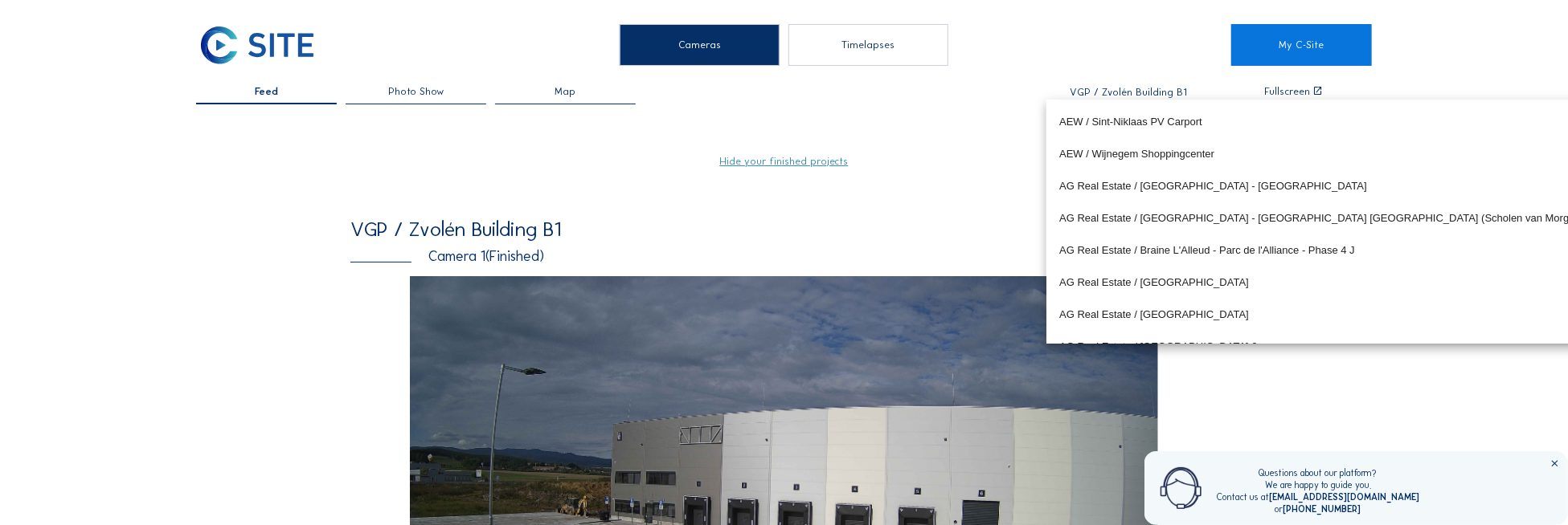
click at [1113, 89] on input "VGP / Zvolén Building B1" at bounding box center [1128, 92] width 156 height 11
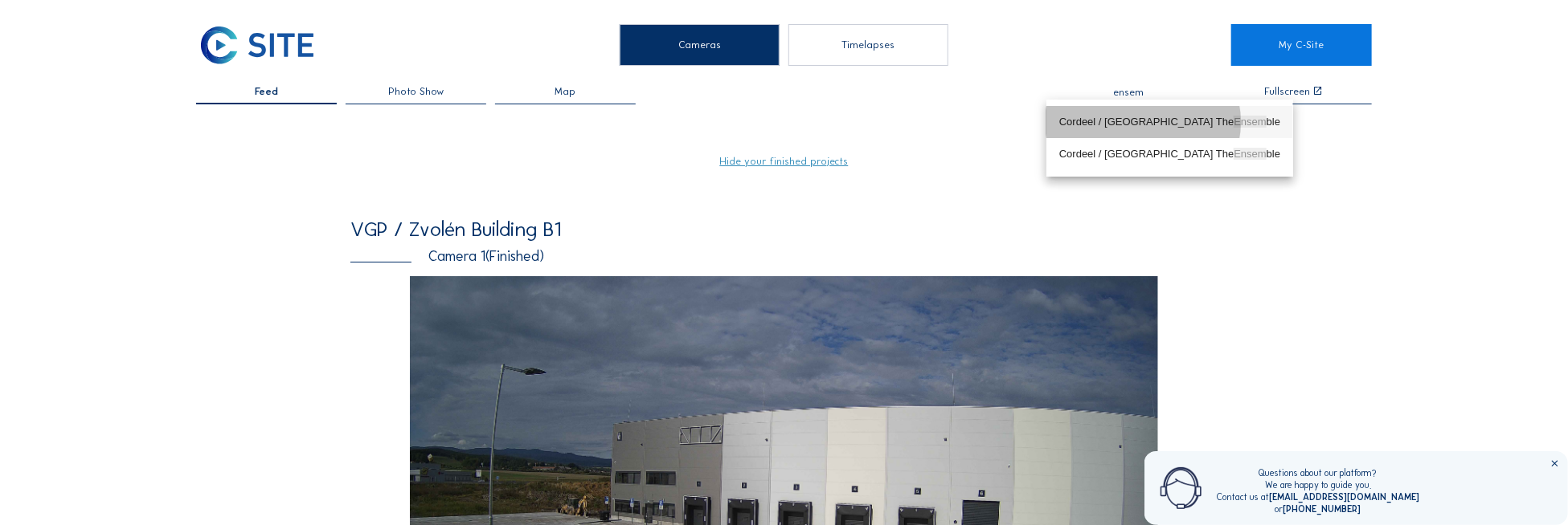
click at [1170, 118] on div "Cordeel / [GEOGRAPHIC_DATA] The Ensem ble" at bounding box center [1169, 122] width 221 height 13
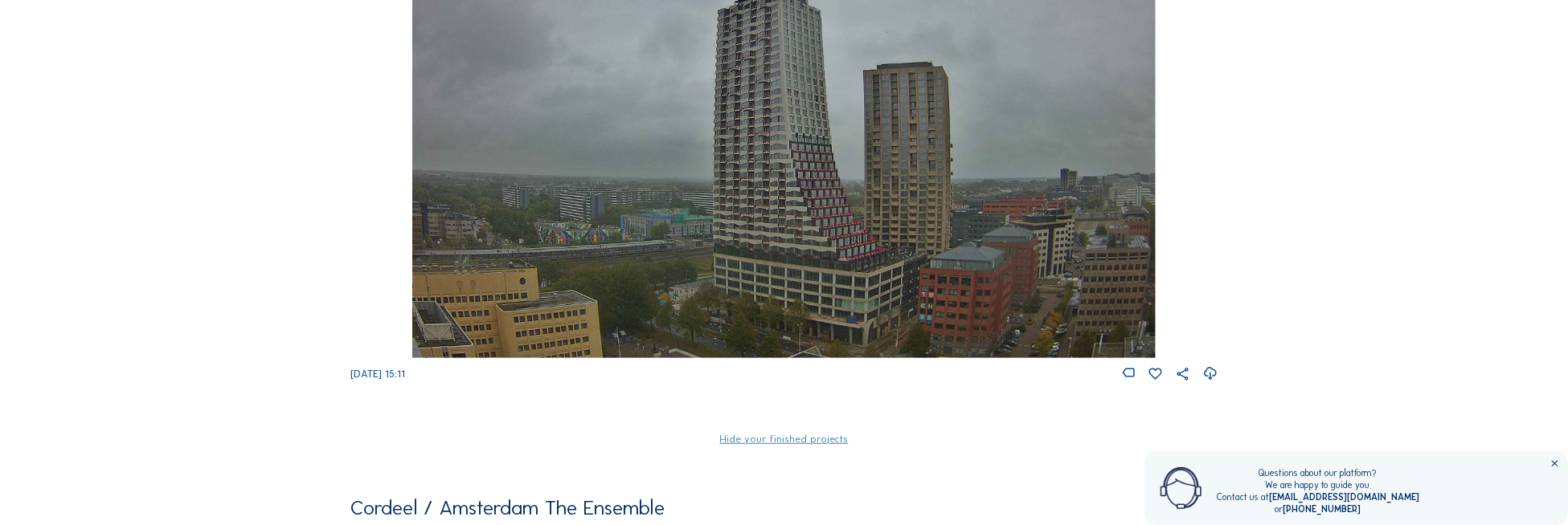
scroll to position [161, 0]
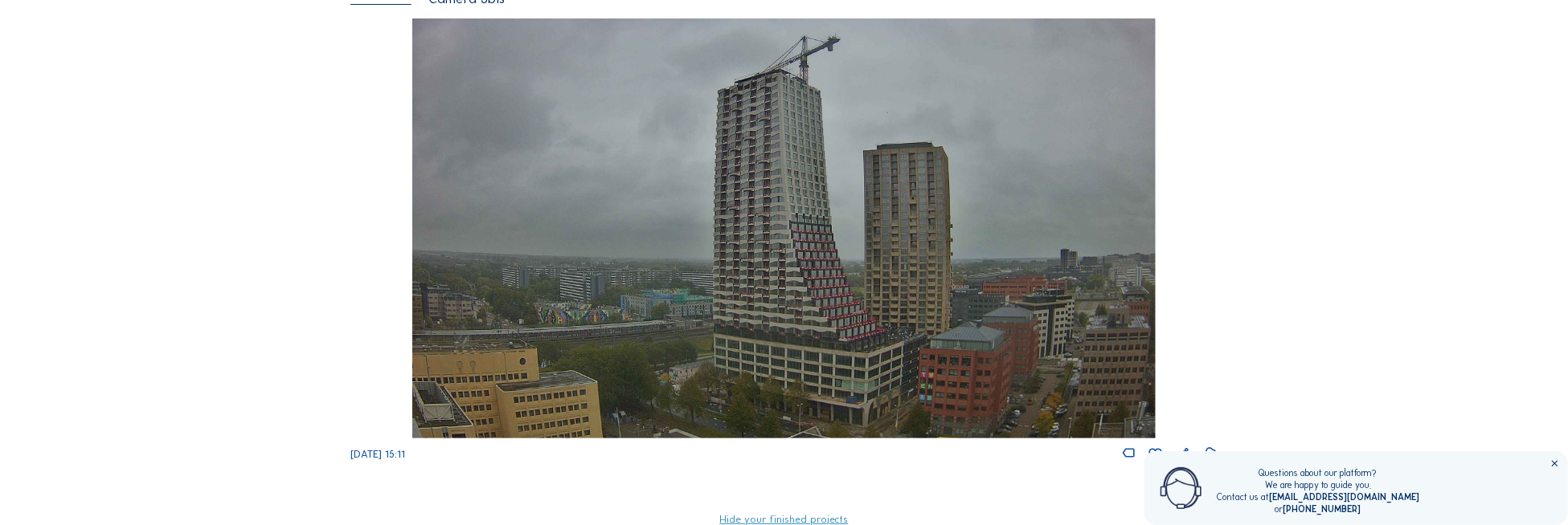
type input "Cordeel / Amsterdam The Ensemble"
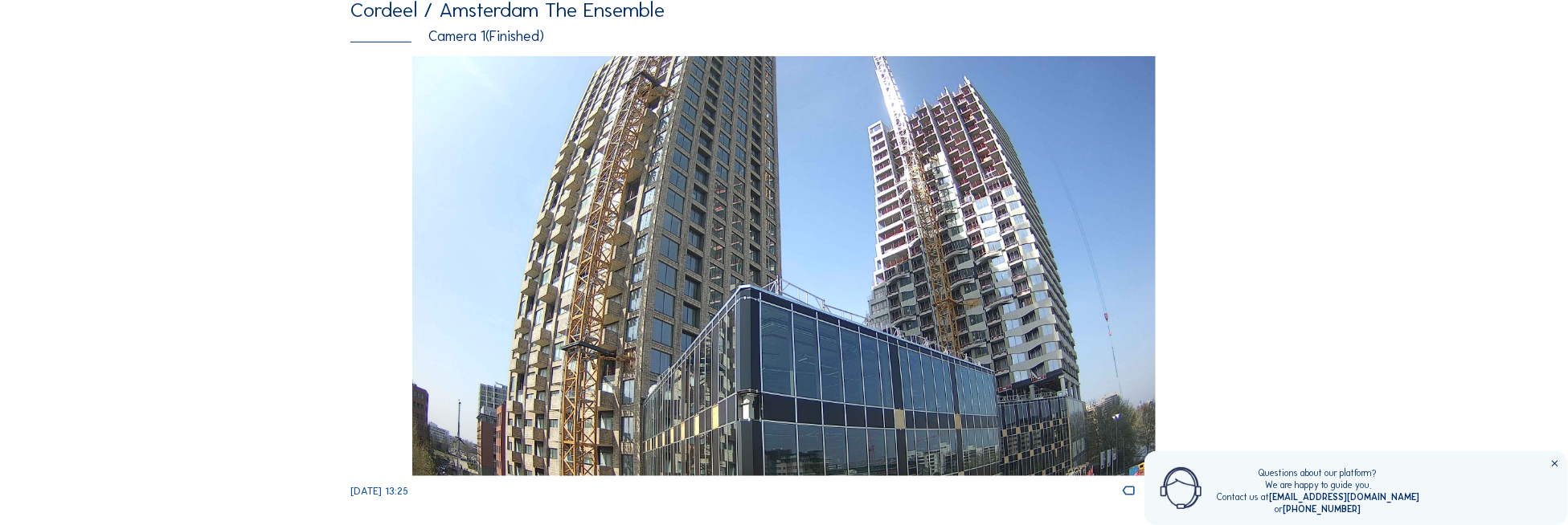
scroll to position [803, 0]
